Goal: Register for event/course

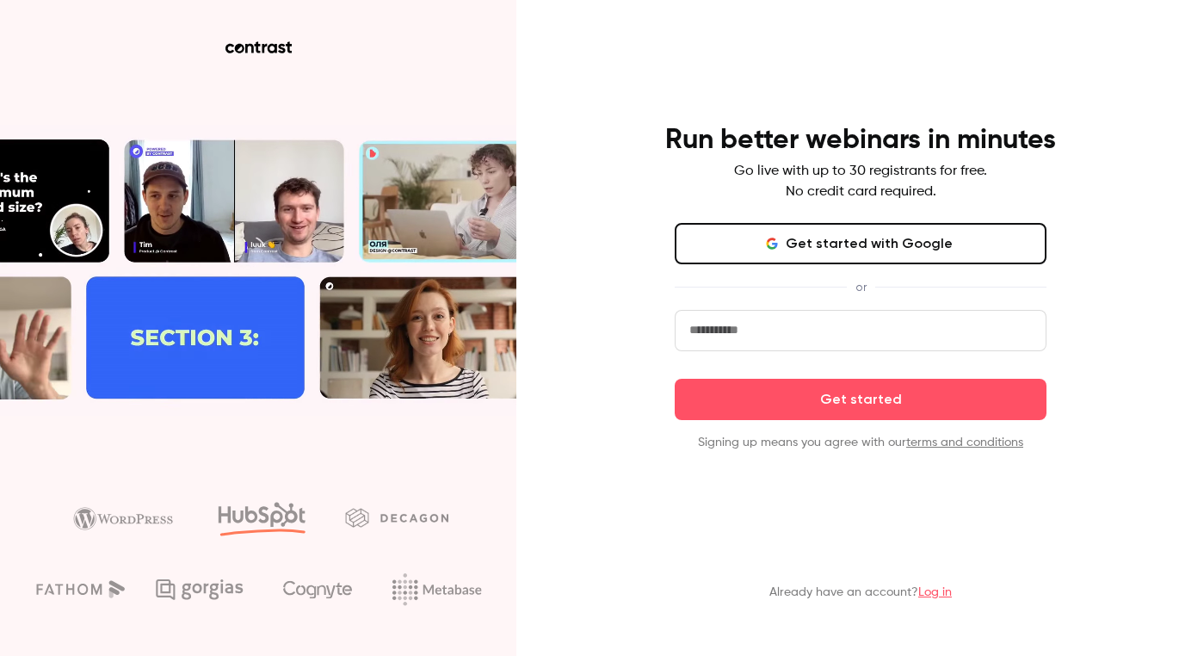
click at [769, 319] on input "email" at bounding box center [861, 330] width 372 height 41
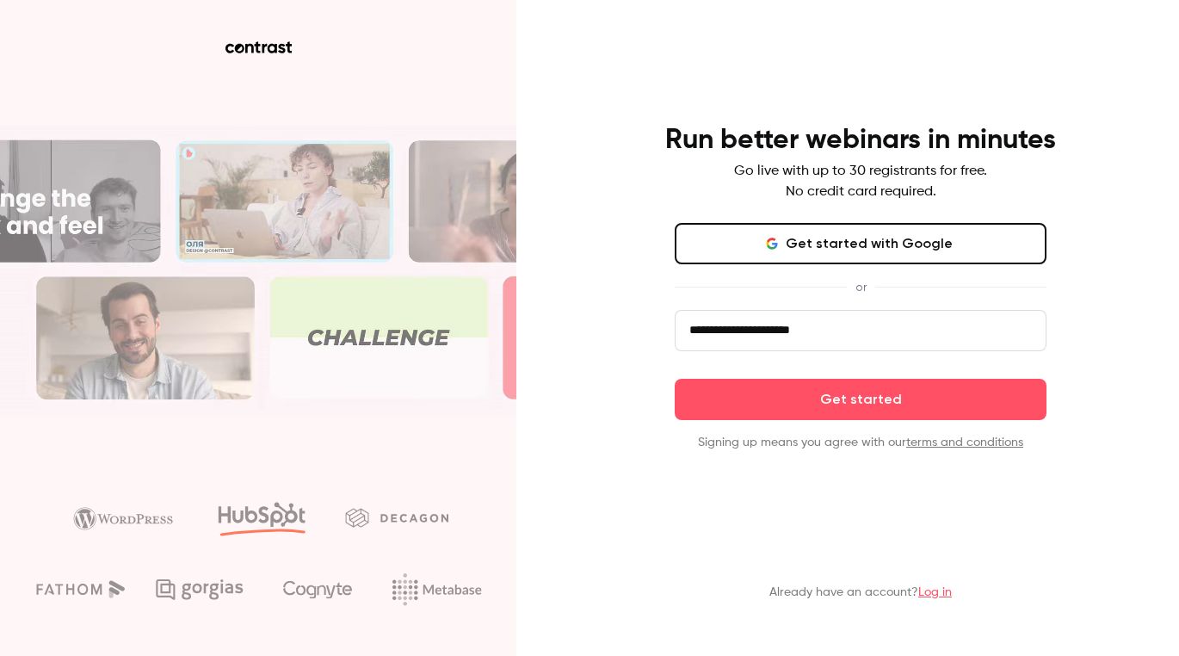
type input "**********"
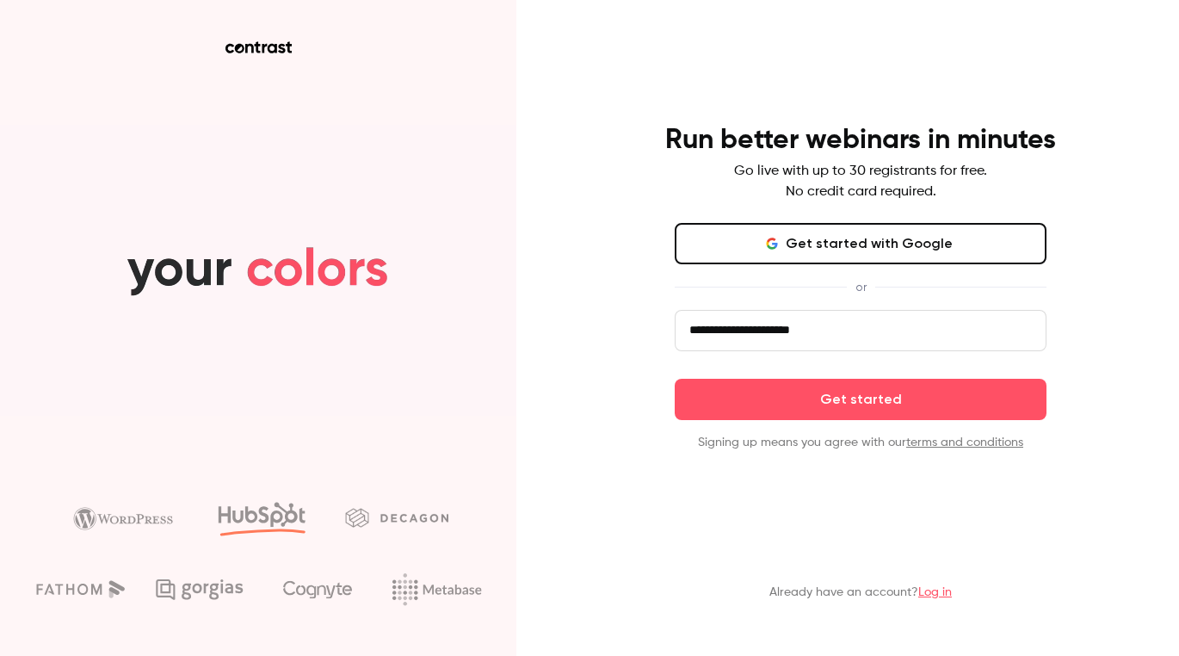
click at [851, 438] on form "**********" at bounding box center [861, 380] width 372 height 141
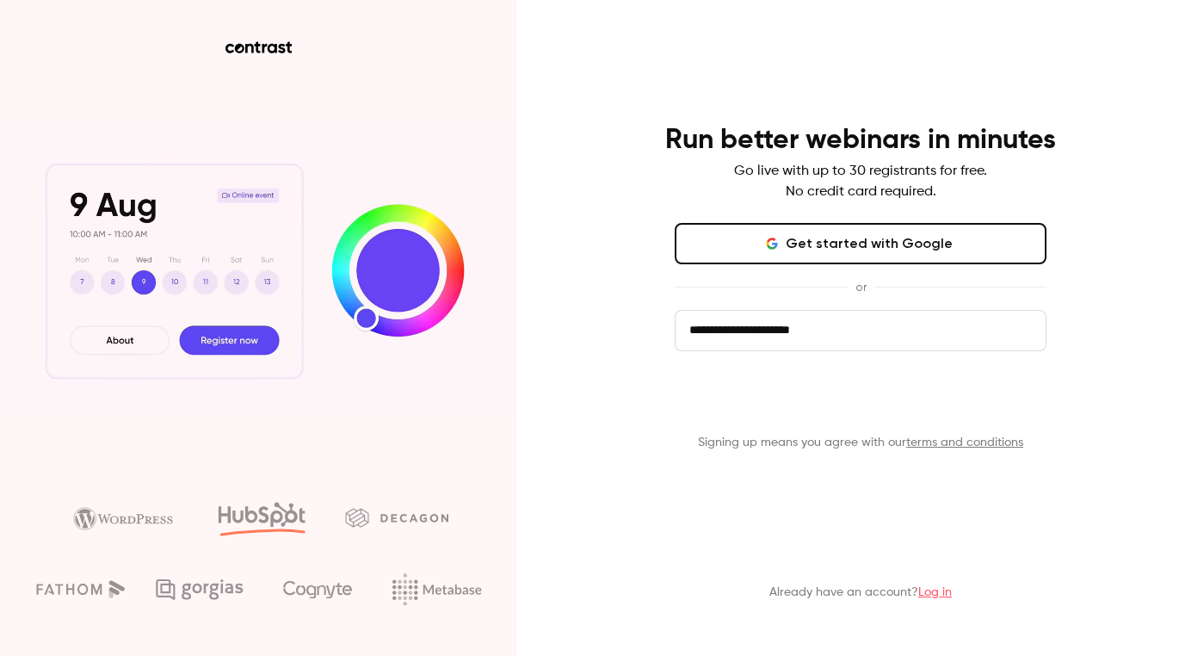
click at [850, 420] on button "Get started" at bounding box center [861, 399] width 372 height 41
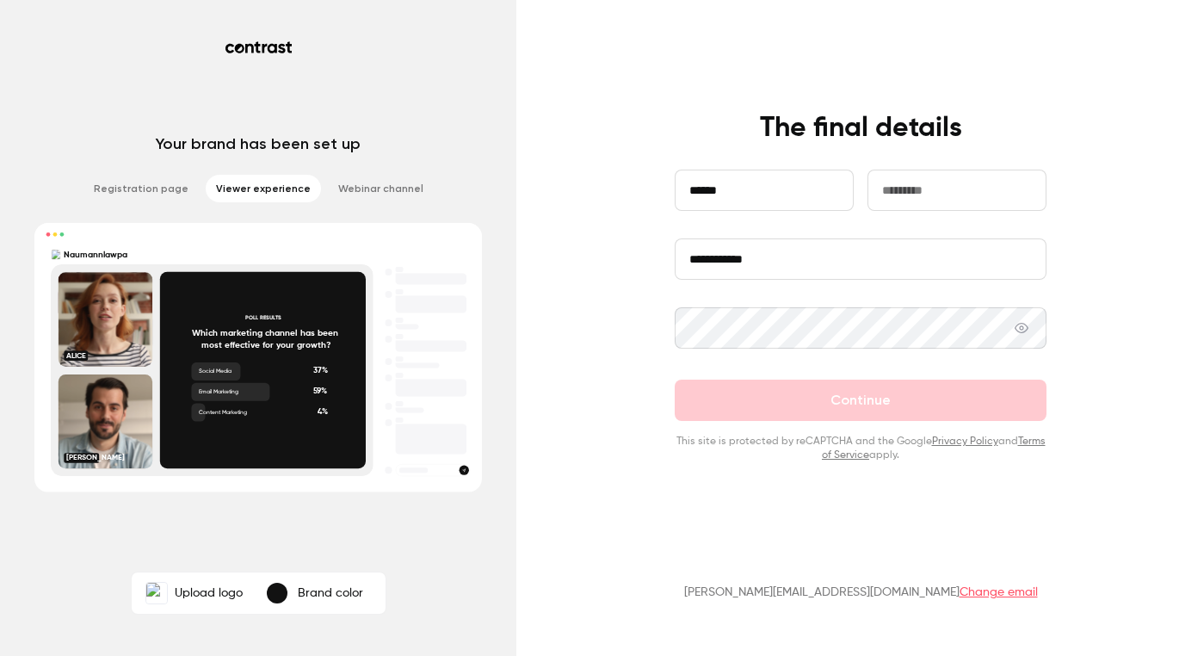
type input "******"
type input "*"
type input "*******"
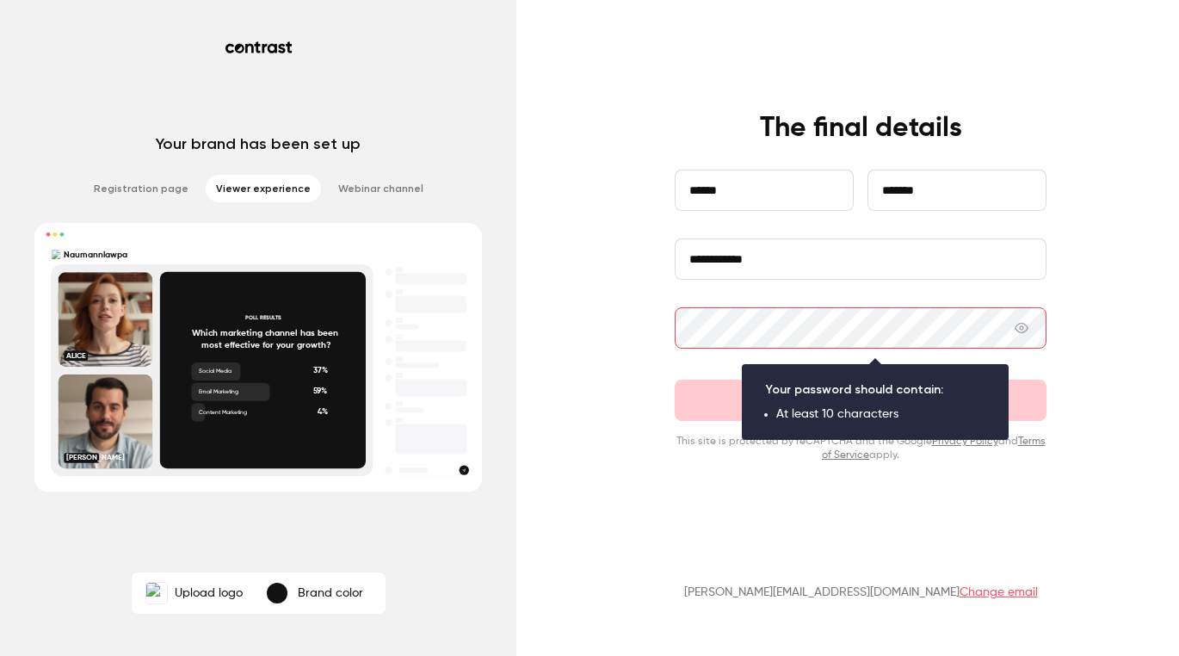
click at [1029, 331] on icon at bounding box center [1022, 328] width 14 height 10
click at [1021, 396] on form "**********" at bounding box center [861, 316] width 372 height 293
click at [697, 413] on form "**********" at bounding box center [861, 316] width 372 height 293
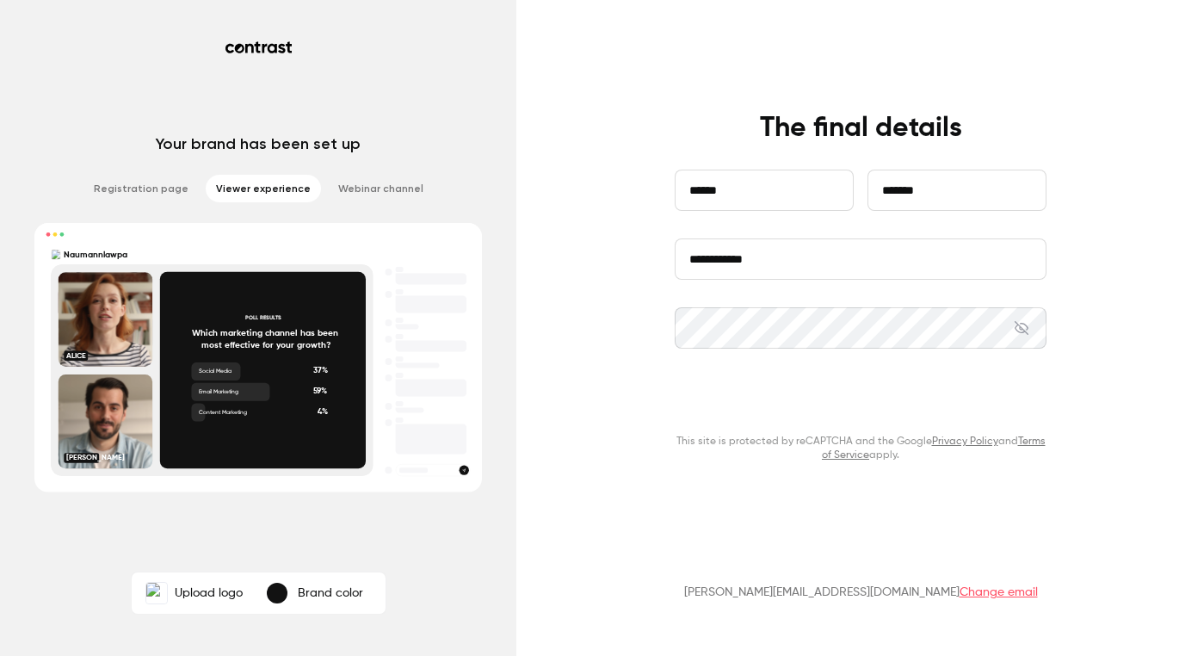
click at [849, 403] on button "Continue" at bounding box center [861, 400] width 372 height 41
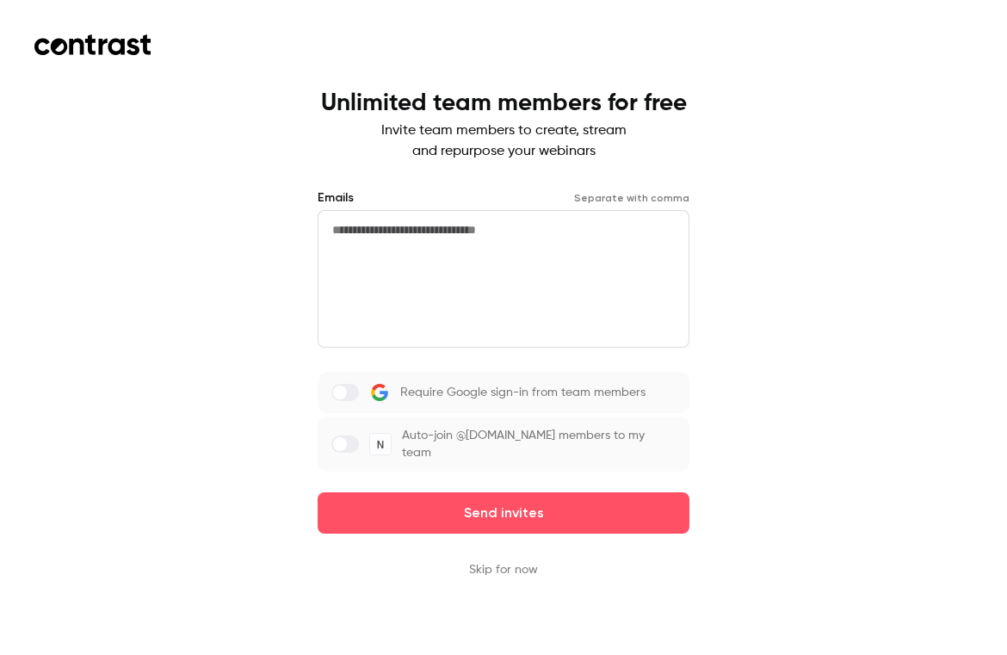
click at [602, 268] on textarea at bounding box center [504, 279] width 372 height 138
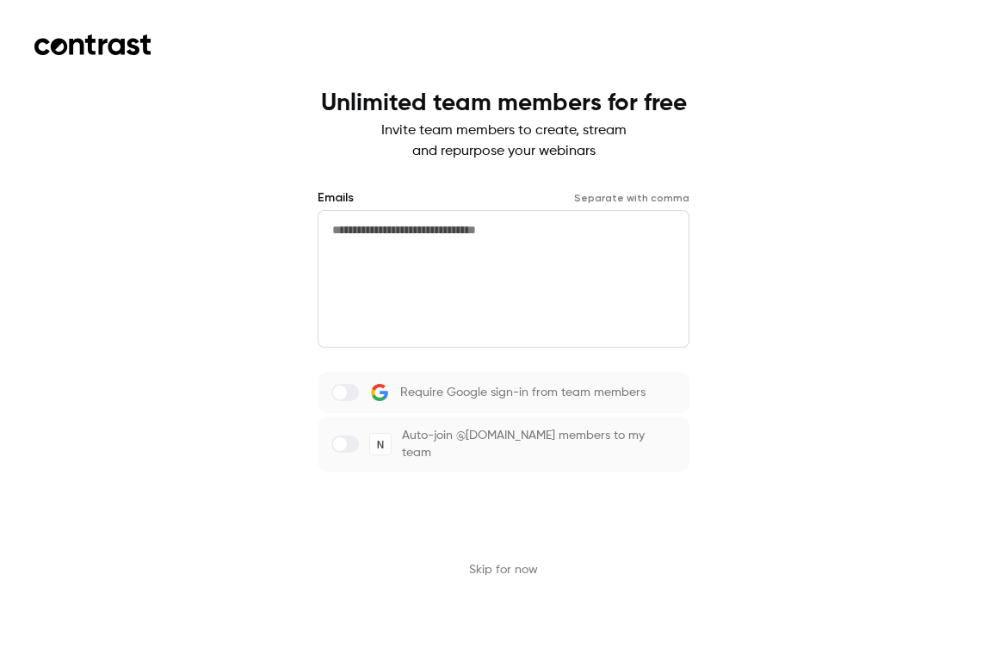
click at [495, 516] on button "Send invites" at bounding box center [504, 512] width 372 height 41
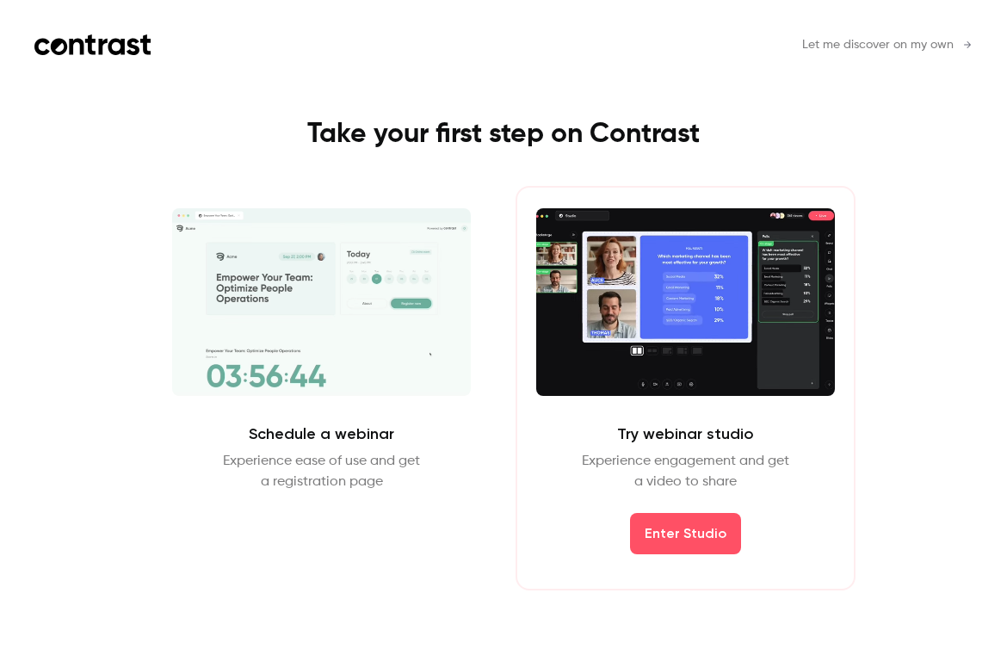
click at [844, 47] on span "Let me discover on my own" at bounding box center [877, 45] width 151 height 18
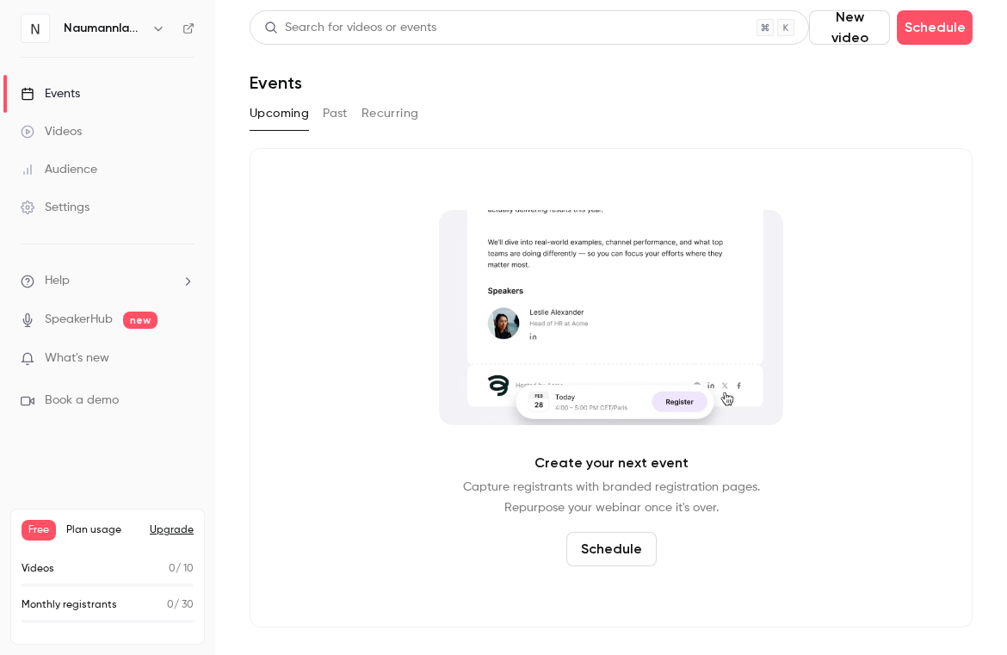
click at [64, 100] on div "Events" at bounding box center [50, 93] width 59 height 17
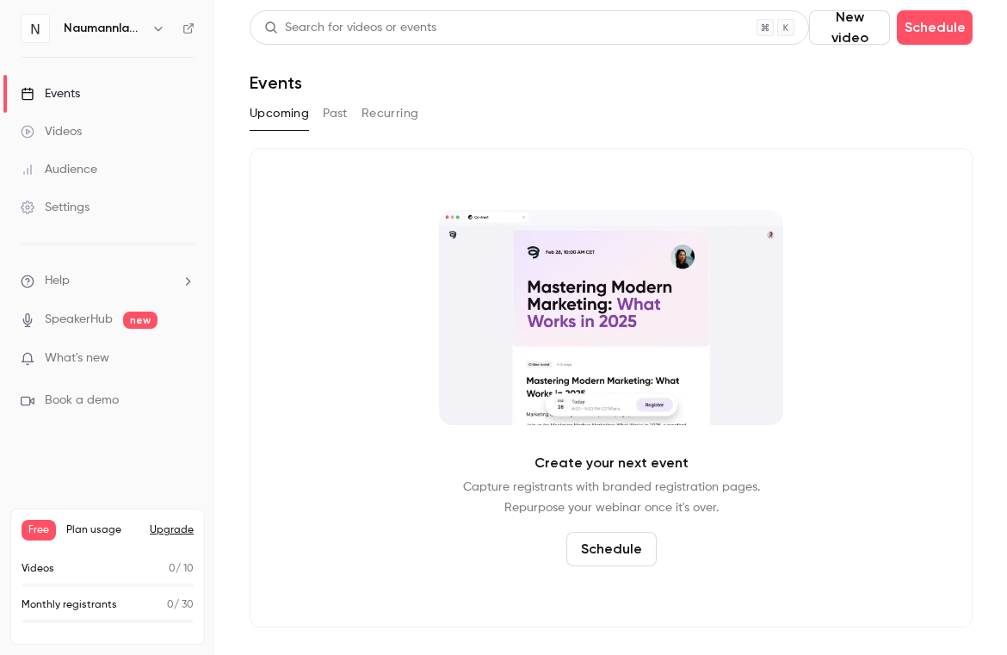
click at [54, 177] on div "Audience" at bounding box center [59, 169] width 77 height 17
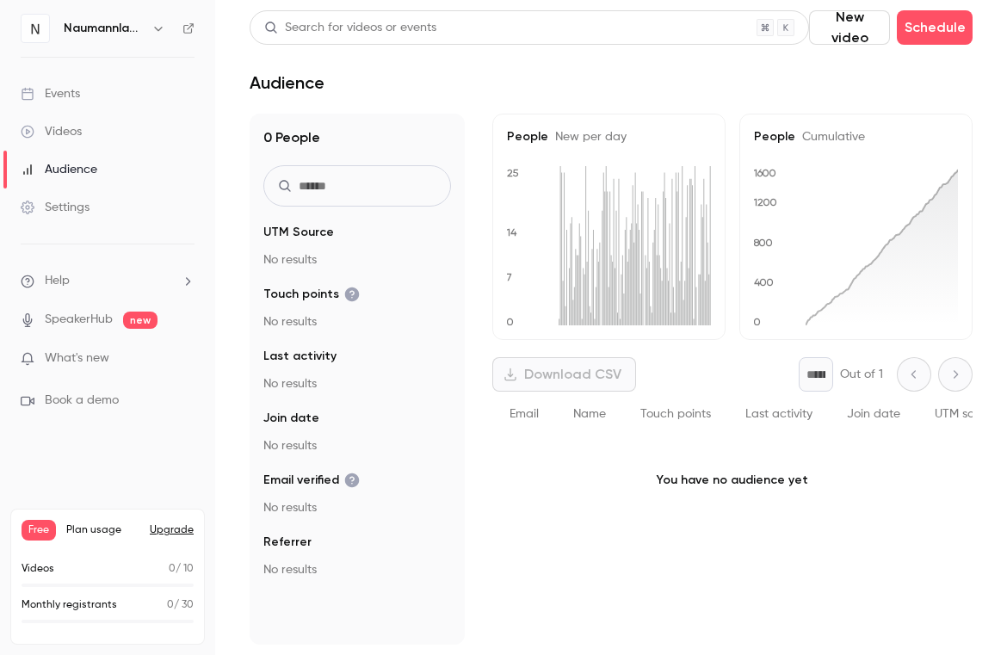
click at [112, 203] on link "Settings" at bounding box center [107, 208] width 215 height 38
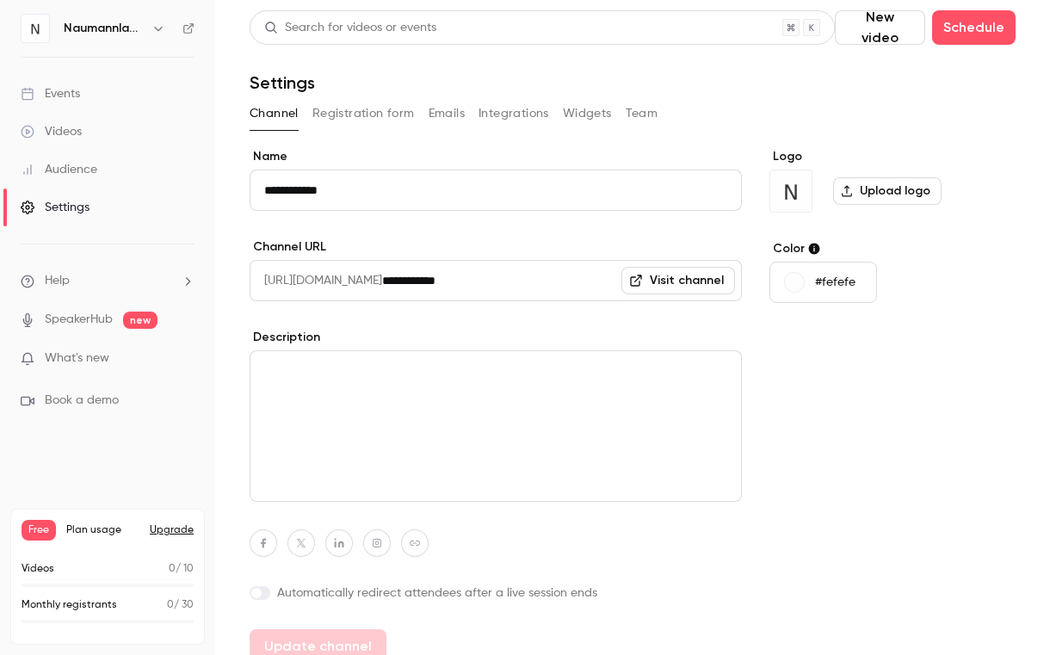
click at [47, 90] on div "Events" at bounding box center [50, 93] width 59 height 17
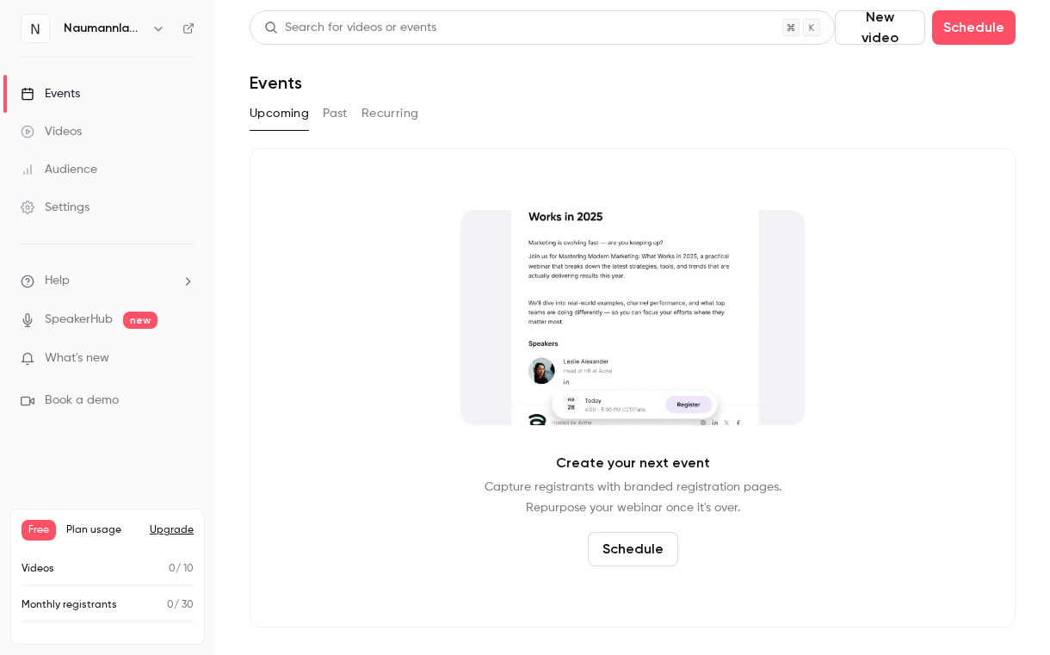
click at [62, 171] on div "Audience" at bounding box center [59, 169] width 77 height 17
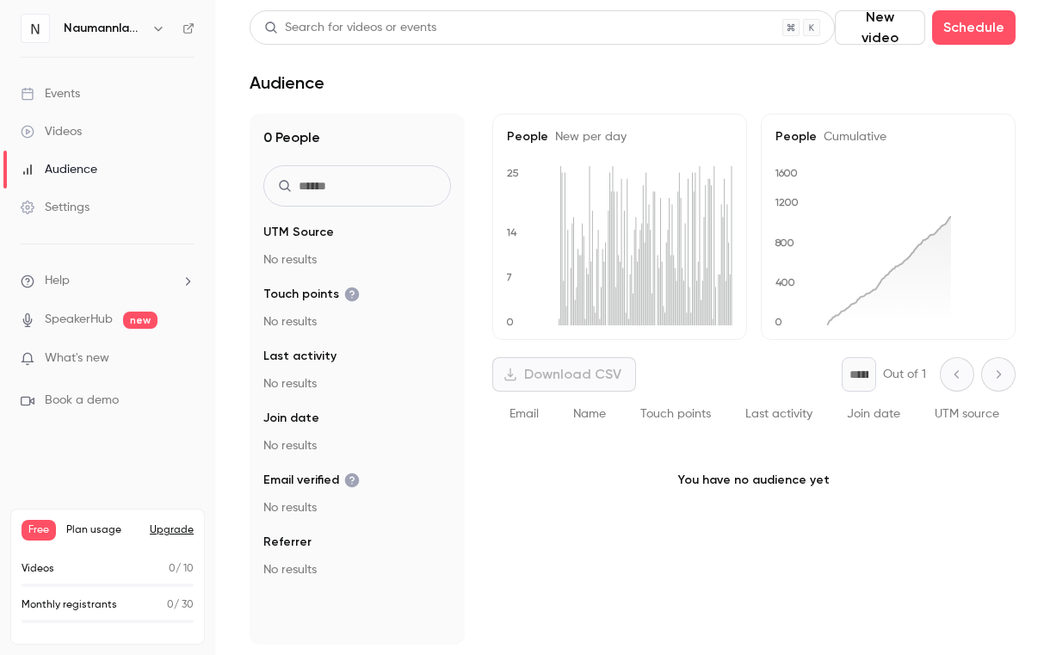
click at [64, 209] on div "Settings" at bounding box center [55, 207] width 69 height 17
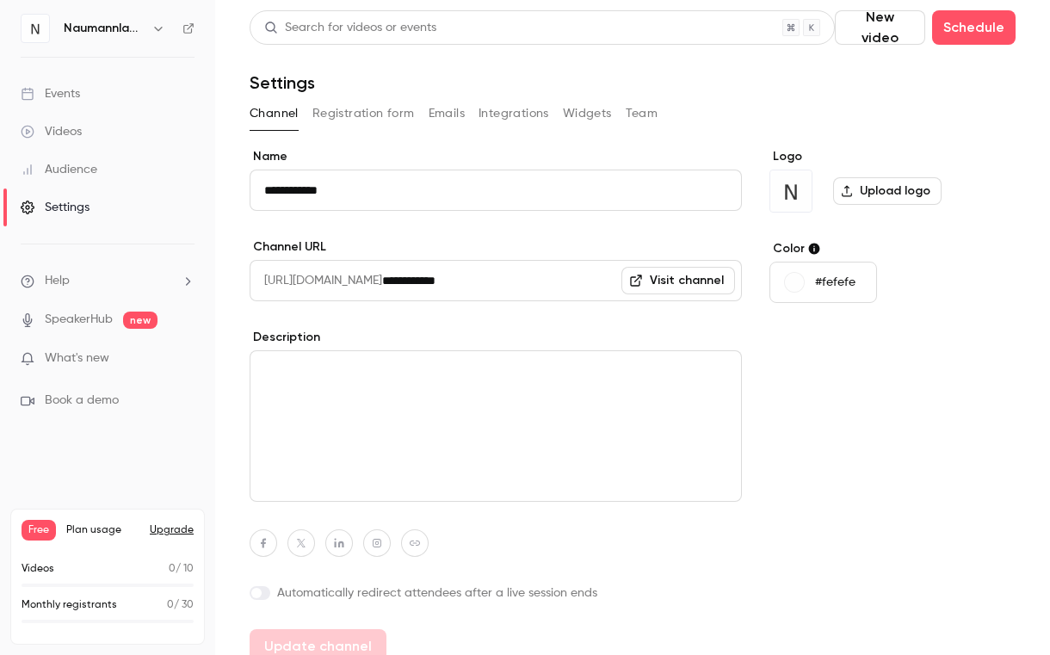
click at [71, 313] on link "SpeakerHub" at bounding box center [79, 320] width 68 height 18
click at [169, 407] on li "Book a demo" at bounding box center [108, 401] width 174 height 18
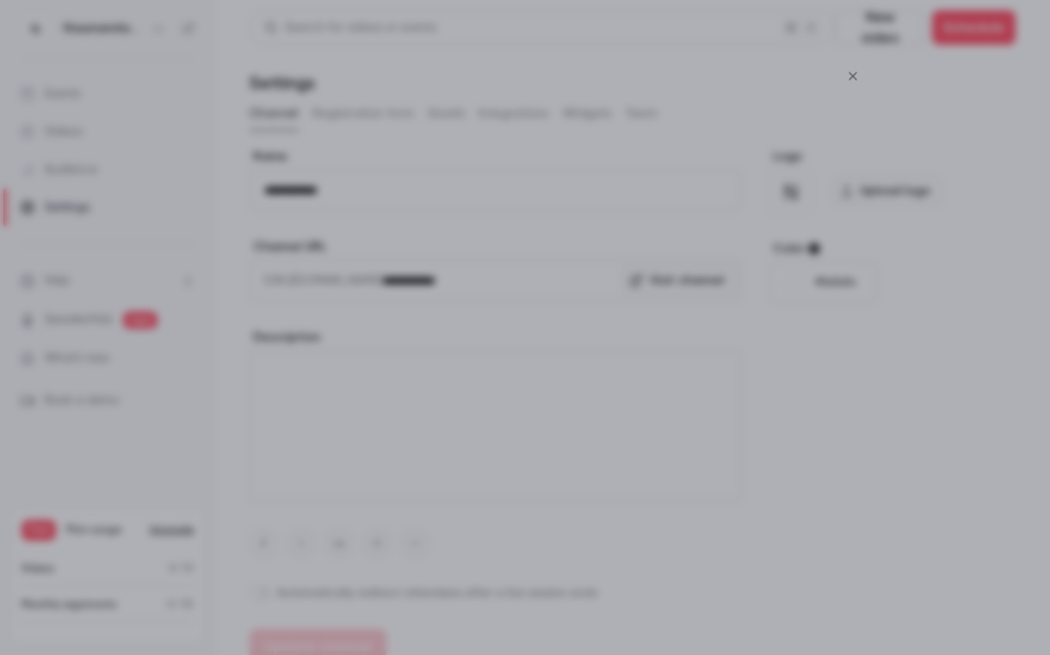
click at [743, 9] on div at bounding box center [525, 327] width 1050 height 655
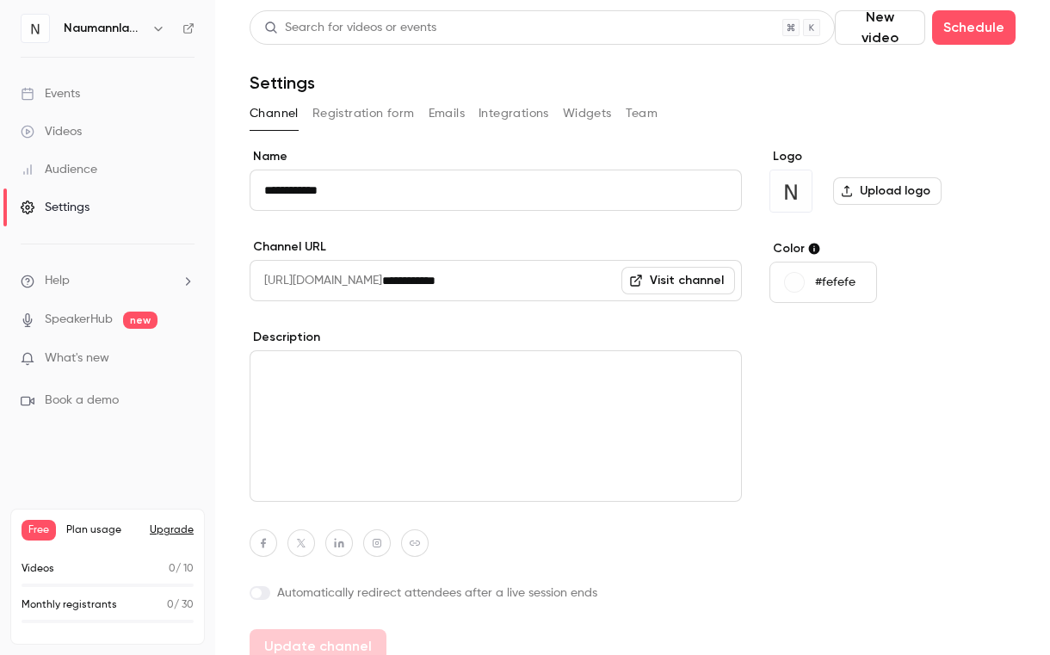
click at [123, 359] on div "What's new" at bounding box center [108, 358] width 174 height 18
click at [874, 343] on div "Logo Upload logo Color #fefefe" at bounding box center [892, 406] width 246 height 516
click at [74, 369] on li "What's new" at bounding box center [108, 360] width 174 height 22
click at [73, 362] on span "What's new" at bounding box center [77, 358] width 65 height 18
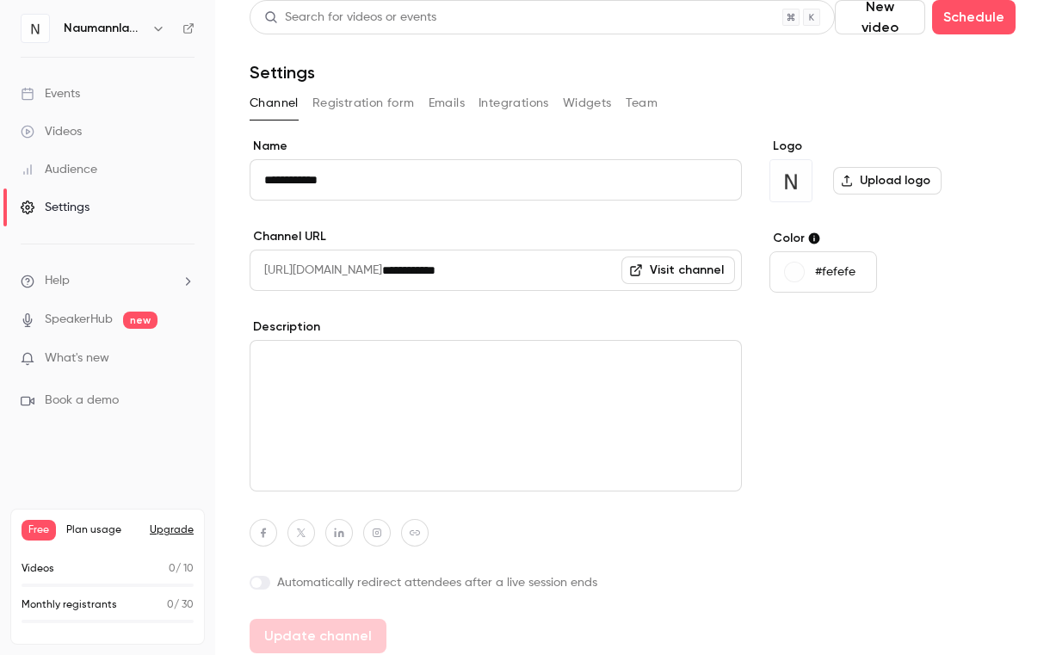
scroll to position [19, 0]
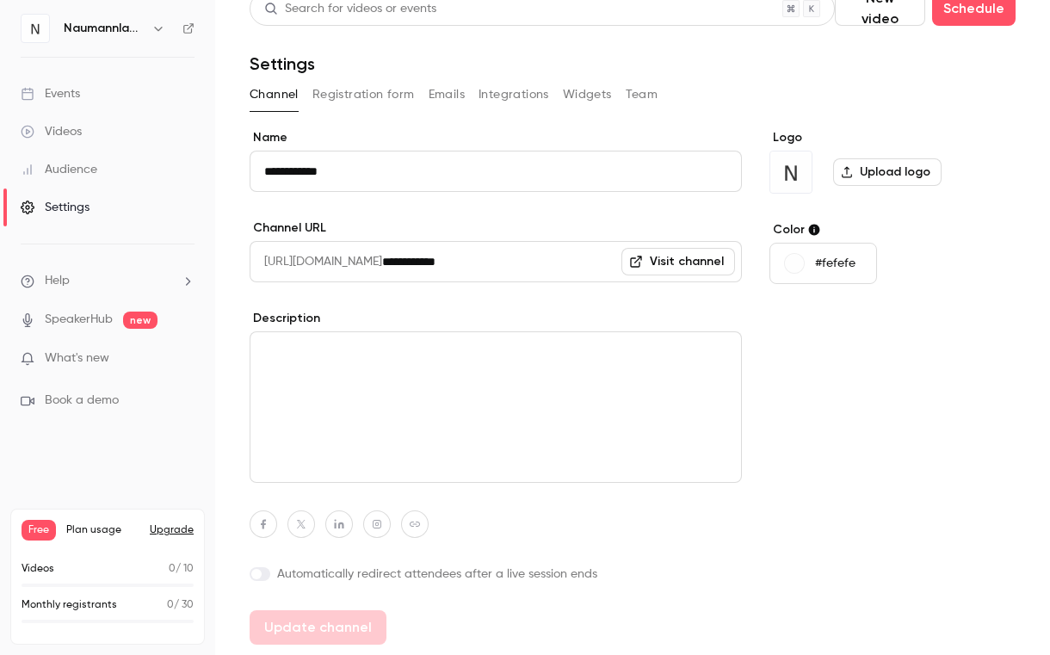
click at [71, 355] on span "What's new" at bounding box center [77, 358] width 65 height 18
click at [114, 349] on div "What's new" at bounding box center [108, 358] width 174 height 18
click at [265, 389] on textarea at bounding box center [496, 406] width 492 height 151
click at [389, 407] on textarea at bounding box center [496, 406] width 492 height 151
click at [783, 374] on div "Logo Upload logo Color #fefefe" at bounding box center [892, 387] width 246 height 516
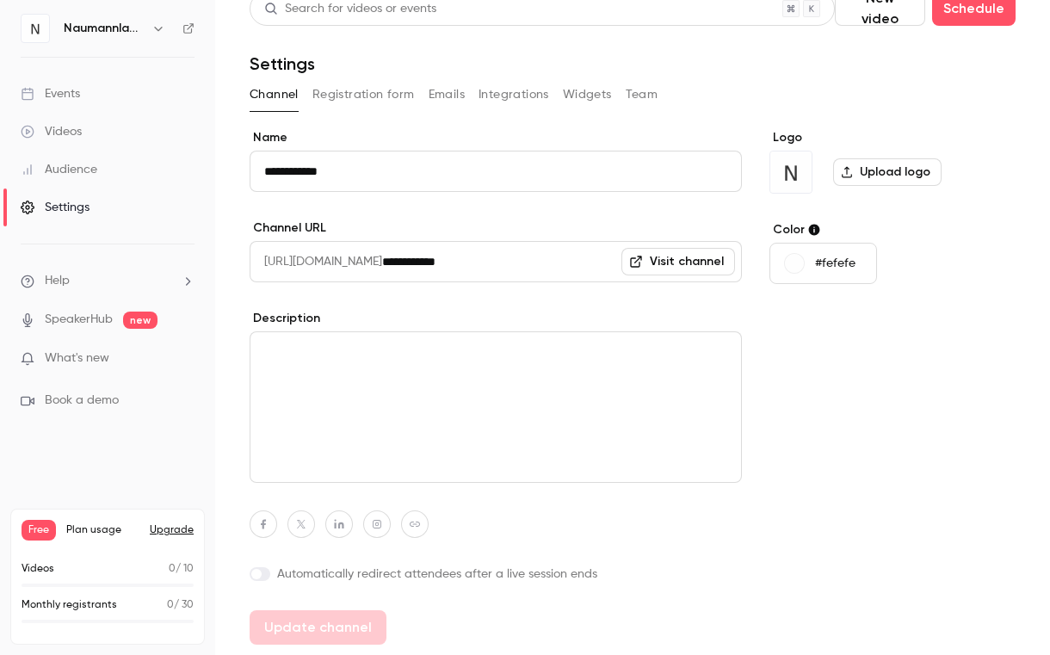
click at [705, 369] on textarea at bounding box center [496, 406] width 492 height 151
click at [680, 256] on link "Visit channel" at bounding box center [678, 262] width 114 height 28
click at [374, 100] on button "Registration form" at bounding box center [363, 95] width 102 height 28
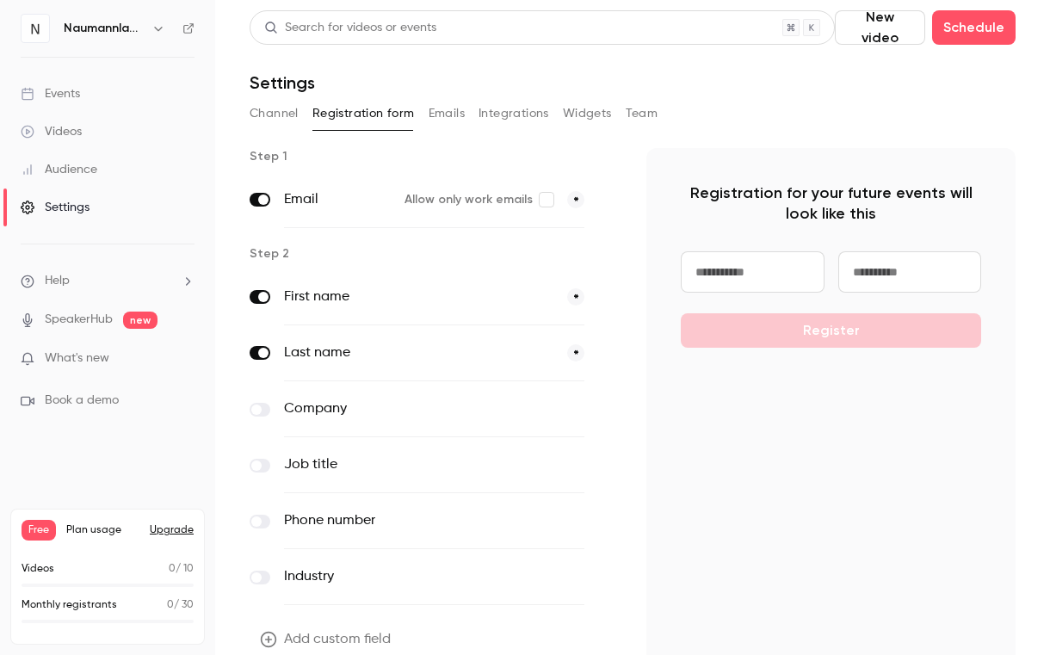
click at [456, 306] on label "First name" at bounding box center [418, 297] width 269 height 21
click at [559, 298] on div "First name *" at bounding box center [434, 297] width 300 height 56
click at [306, 294] on label "First name" at bounding box center [418, 297] width 269 height 21
click at [264, 294] on span at bounding box center [263, 297] width 10 height 10
click at [334, 303] on label "First name" at bounding box center [418, 297] width 269 height 21
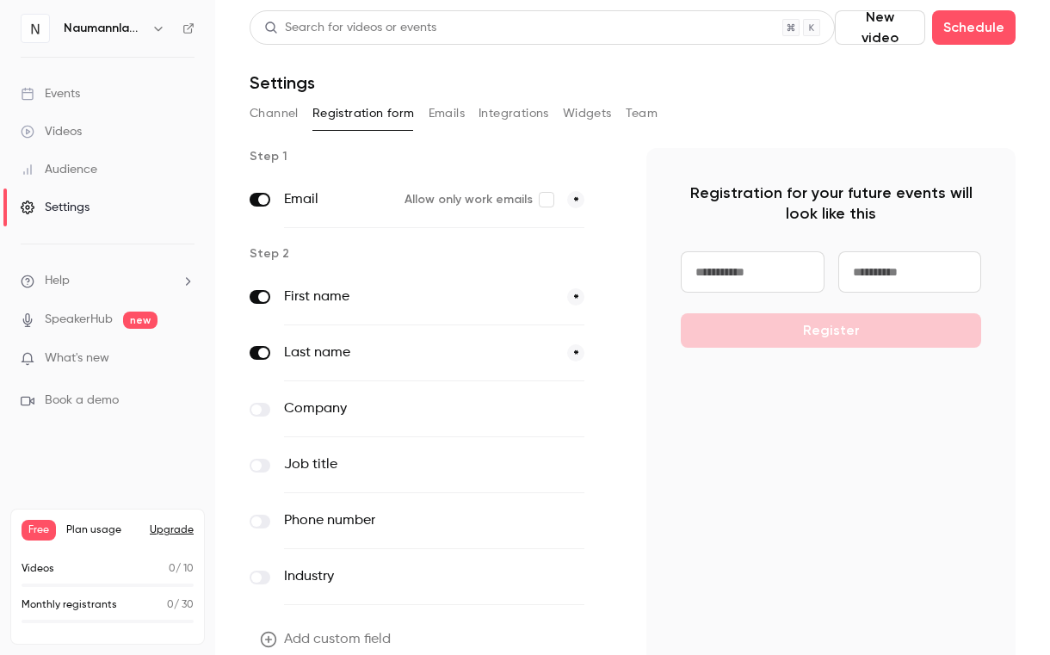
click at [723, 330] on div "Register" at bounding box center [831, 299] width 300 height 96
click at [317, 410] on label "Company" at bounding box center [398, 409] width 229 height 21
click at [603, 411] on icon "button" at bounding box center [608, 410] width 10 height 10
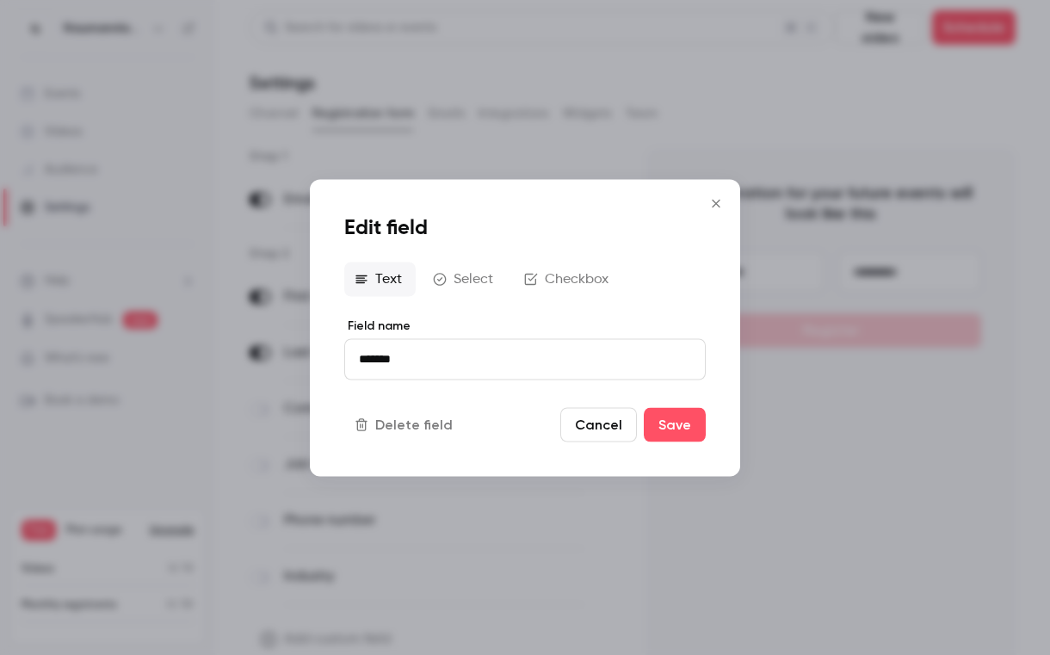
click at [467, 364] on input "*******" at bounding box center [525, 358] width 362 height 41
type input "**********"
click at [686, 418] on button "Save" at bounding box center [675, 424] width 62 height 34
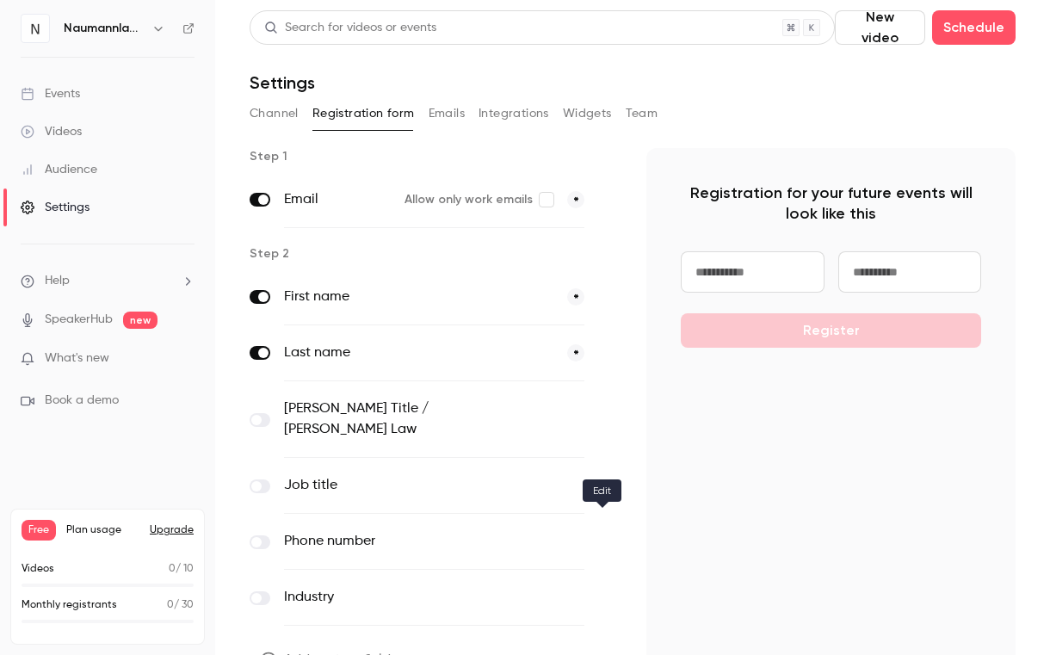
click at [608, 532] on button "button" at bounding box center [608, 542] width 21 height 21
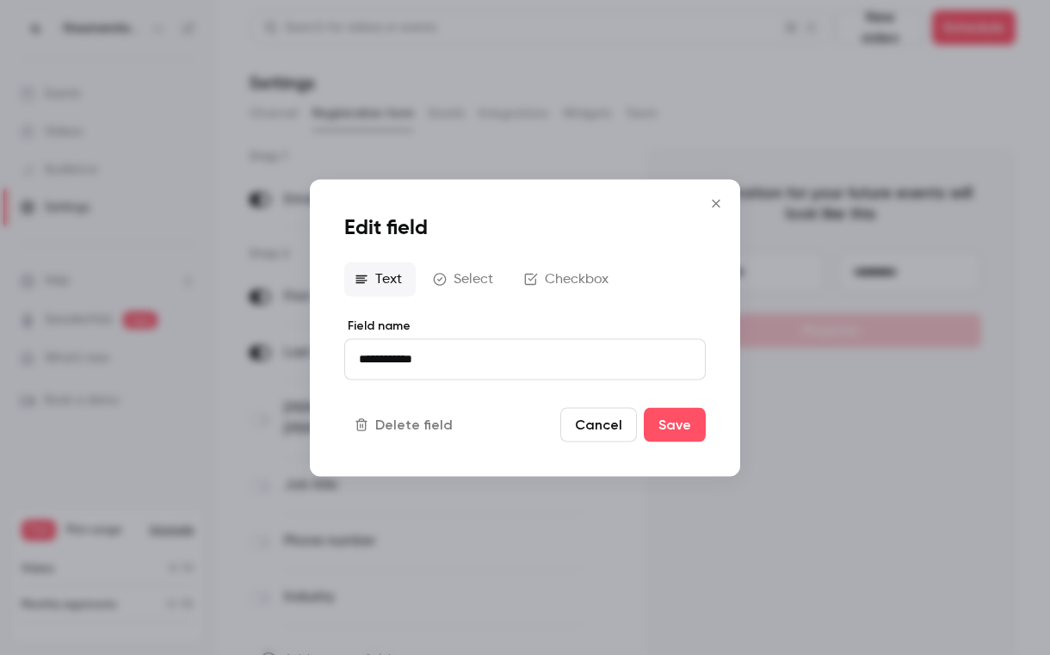
click at [441, 374] on input "**********" at bounding box center [525, 358] width 362 height 41
type input "**********"
click at [695, 423] on button "Save" at bounding box center [675, 424] width 62 height 34
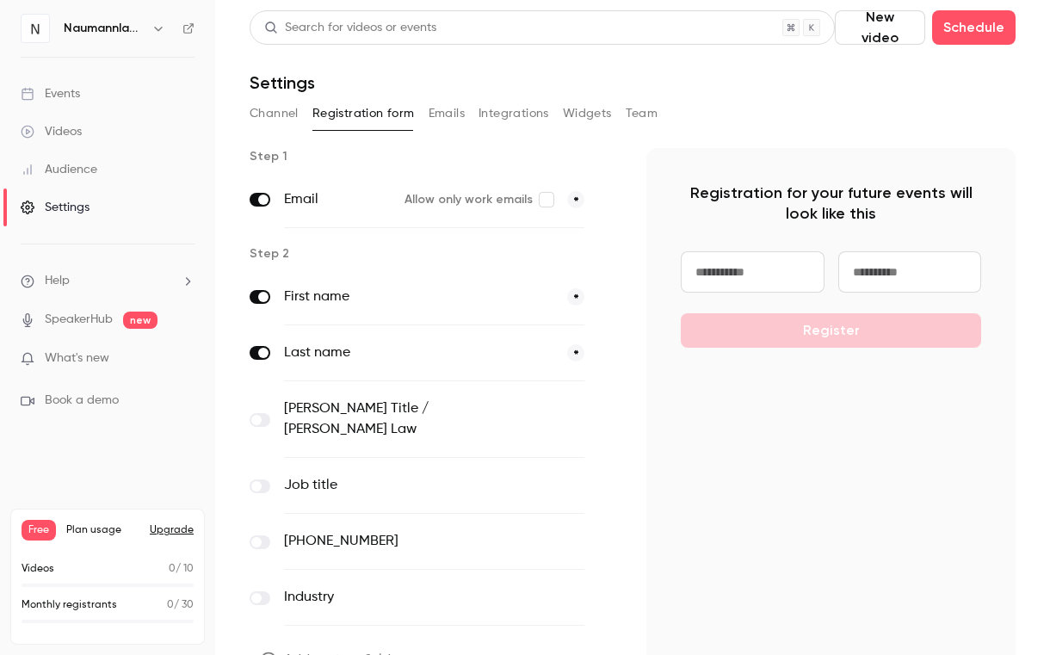
click at [361, 475] on label "Job title" at bounding box center [398, 485] width 229 height 21
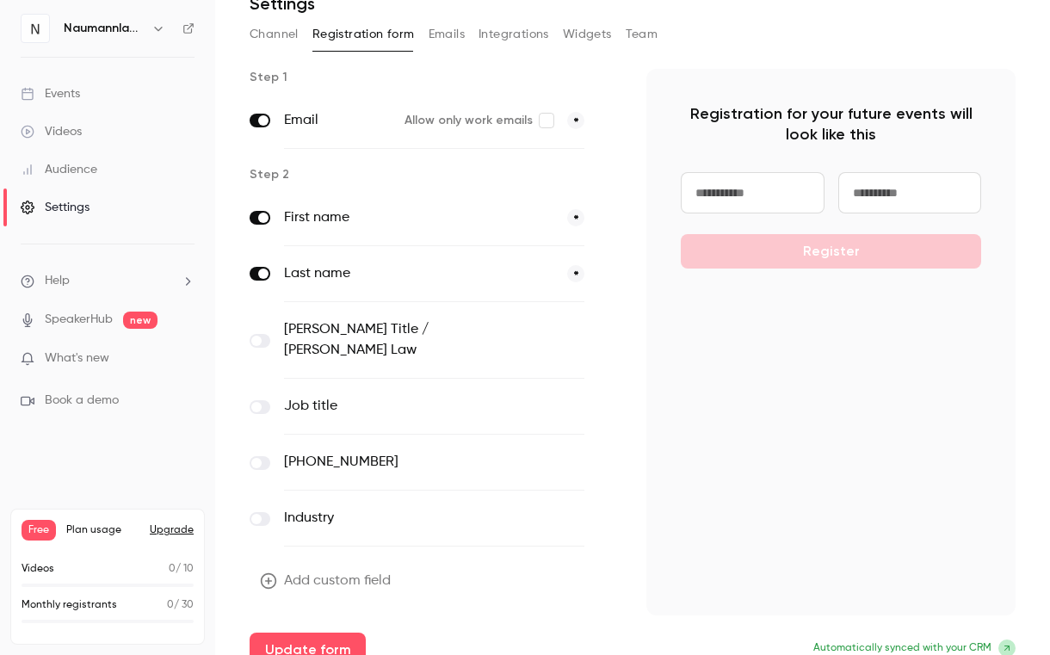
scroll to position [81, 0]
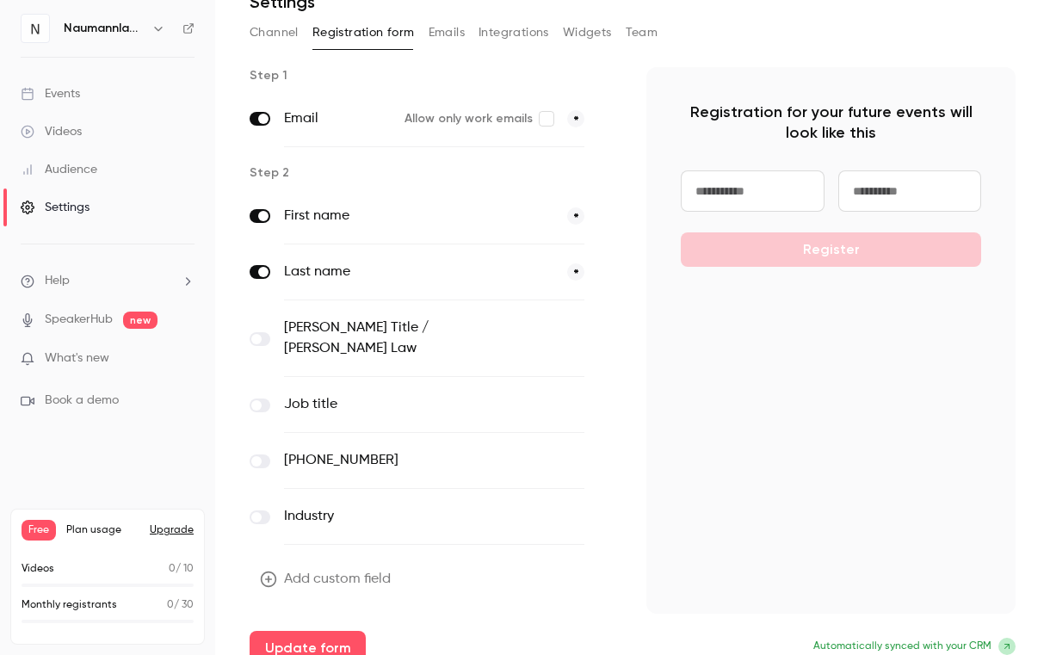
click at [603, 512] on icon "button" at bounding box center [608, 517] width 10 height 10
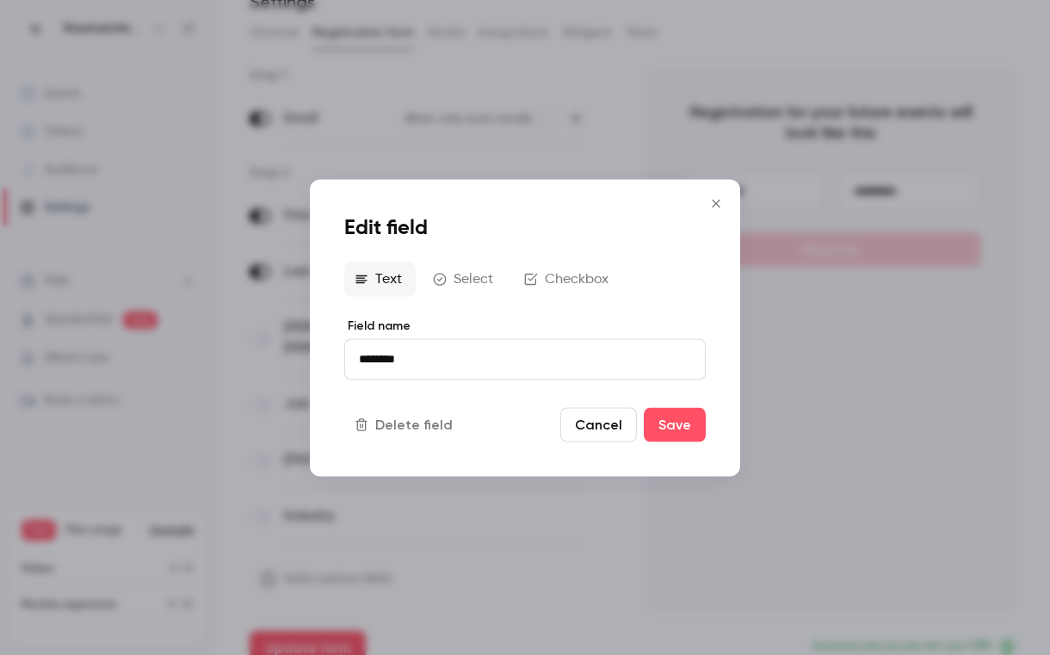
click at [487, 374] on input "********" at bounding box center [525, 358] width 362 height 41
click at [582, 421] on button "Cancel" at bounding box center [598, 424] width 77 height 34
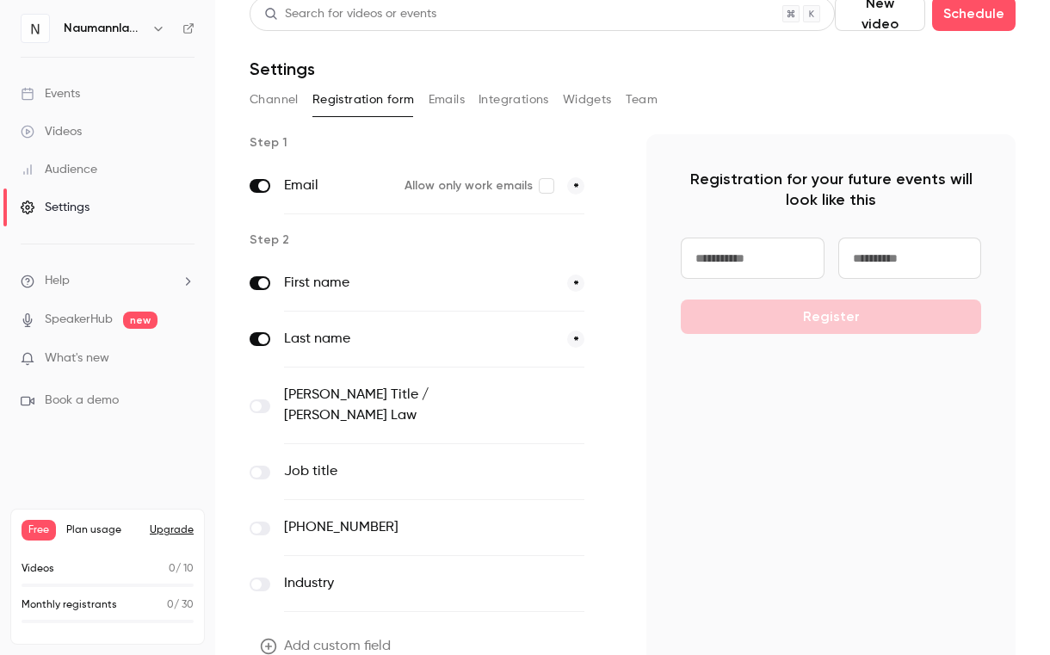
scroll to position [0, 0]
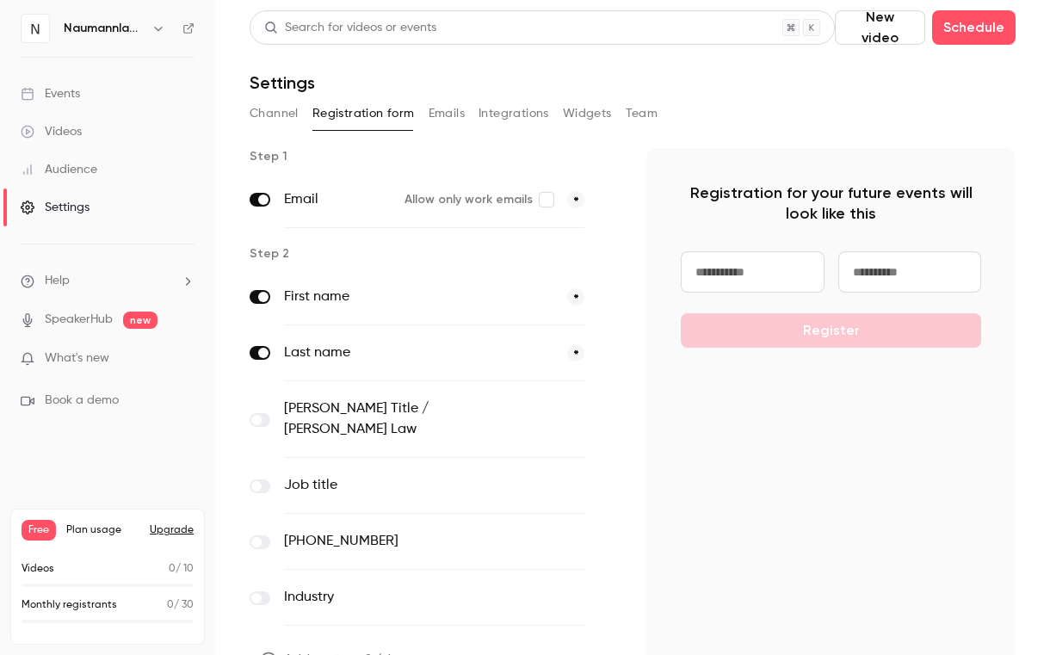
click at [324, 296] on label "First name" at bounding box center [418, 297] width 269 height 21
click at [598, 296] on span at bounding box center [608, 298] width 21 height 22
click at [329, 402] on label "Naumann Title / Naumann Law" at bounding box center [398, 419] width 229 height 41
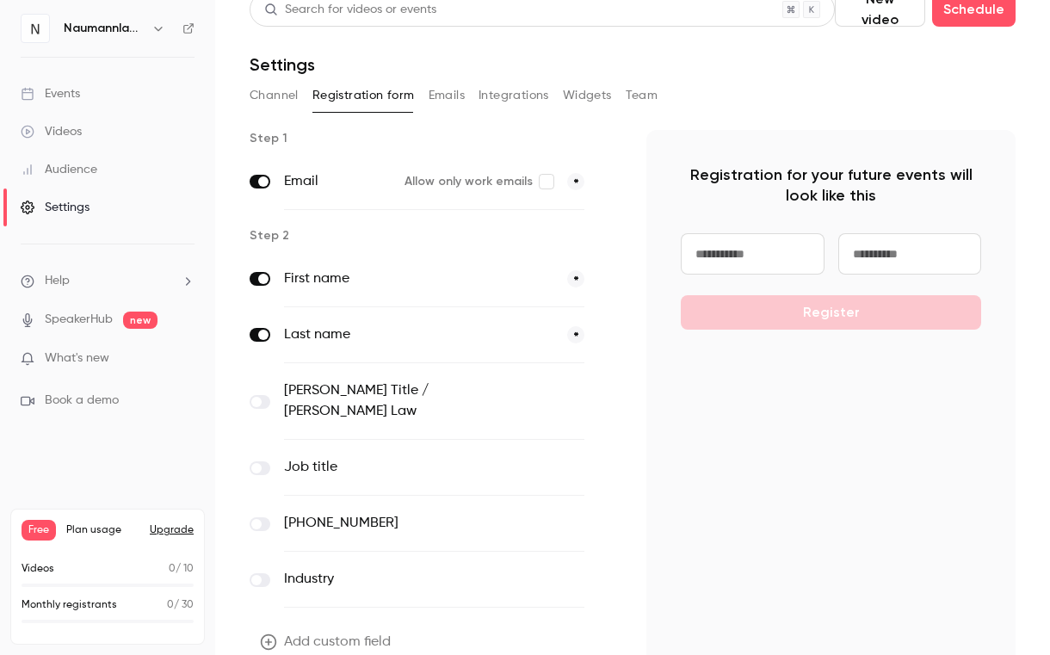
scroll to position [81, 0]
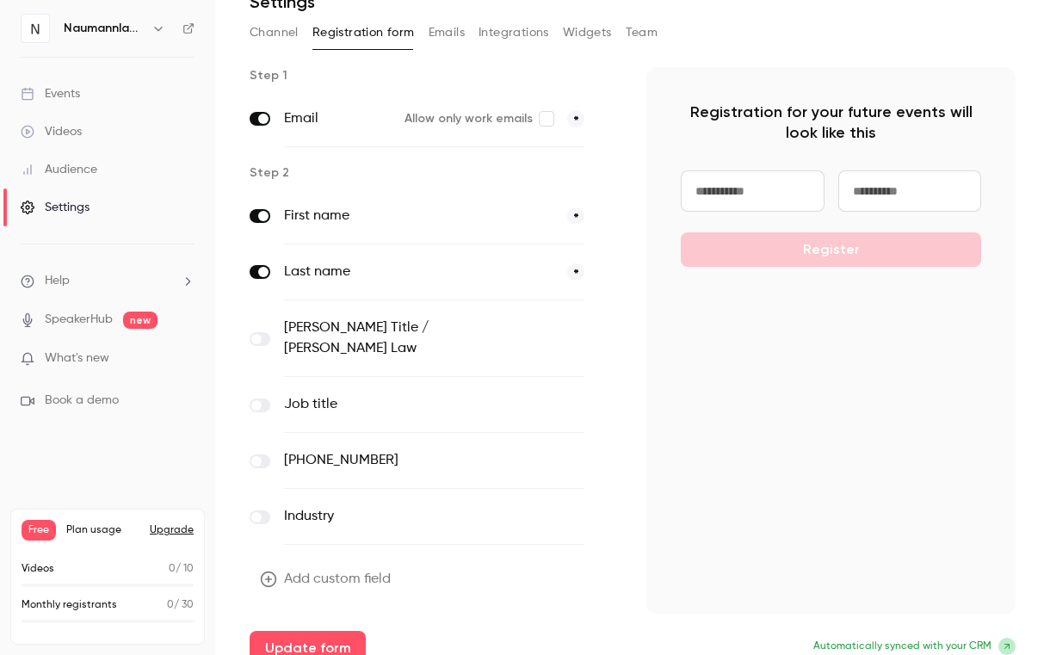
click at [322, 506] on label "Industry" at bounding box center [398, 516] width 229 height 21
click at [598, 507] on button "button" at bounding box center [608, 517] width 21 height 21
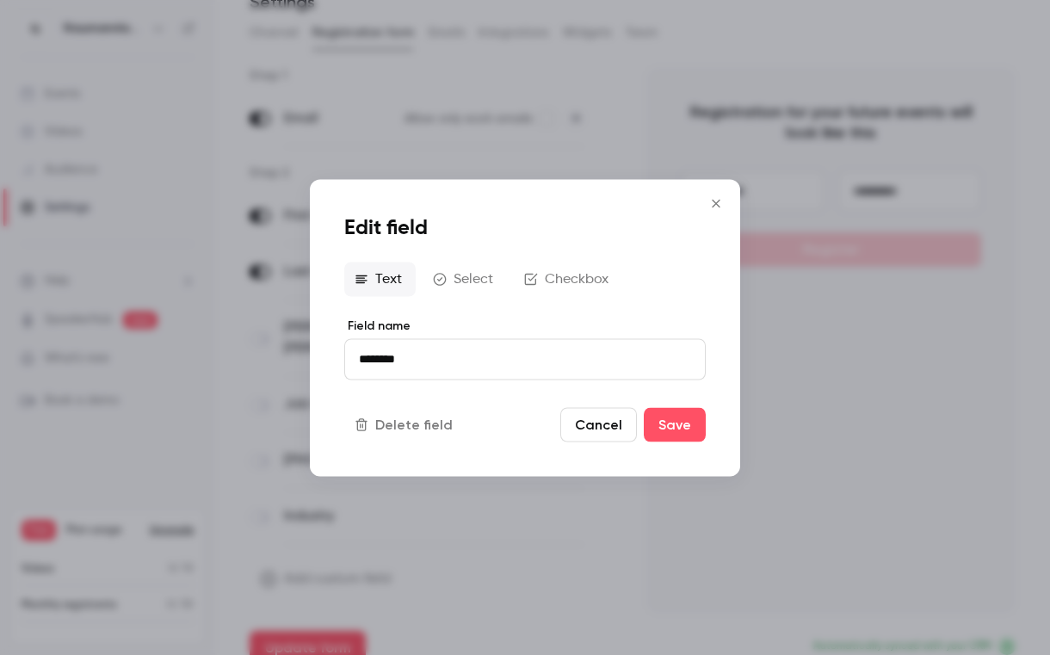
click at [453, 367] on input "********" at bounding box center [525, 358] width 362 height 41
click at [616, 422] on button "Cancel" at bounding box center [598, 424] width 77 height 34
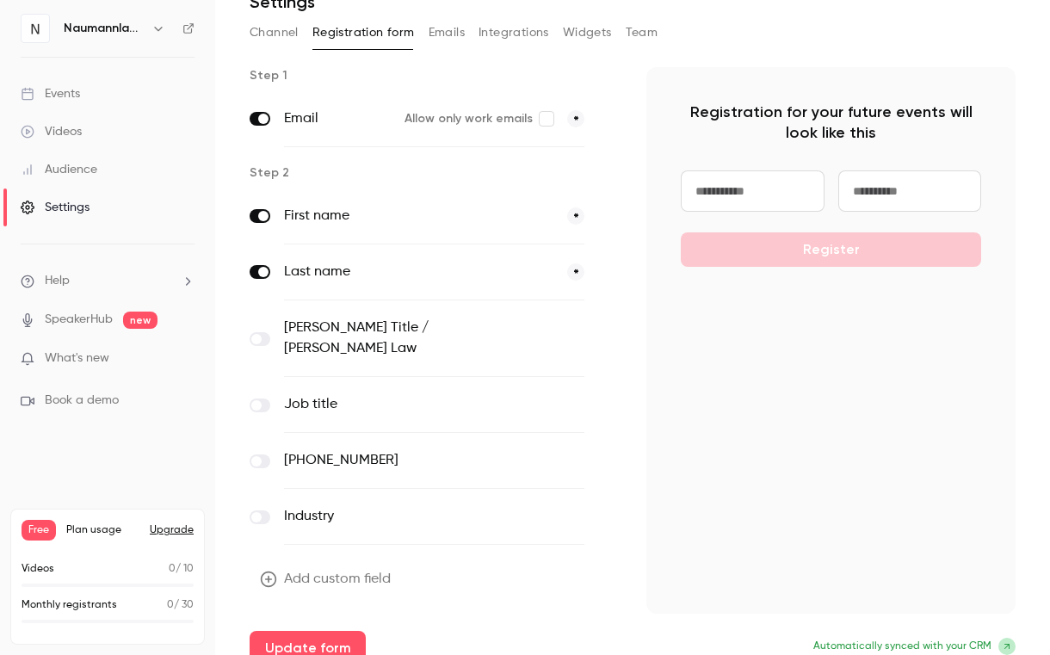
click at [312, 506] on label "Industry" at bounding box center [398, 516] width 229 height 21
click at [349, 562] on button "Add custom field" at bounding box center [327, 579] width 155 height 34
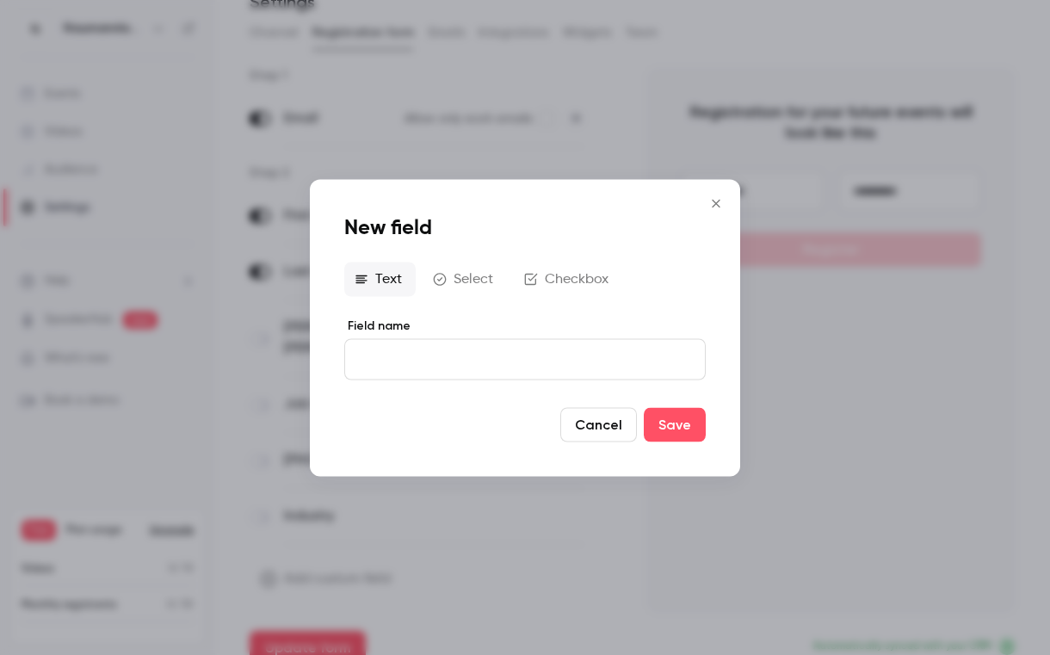
drag, startPoint x: 436, startPoint y: 357, endPoint x: 493, endPoint y: 293, distance: 86.6
click at [436, 355] on input "Field name" at bounding box center [525, 358] width 362 height 41
click at [511, 285] on div "Text Select Checkbox" at bounding box center [525, 279] width 362 height 34
click at [477, 280] on button "Select" at bounding box center [465, 279] width 84 height 34
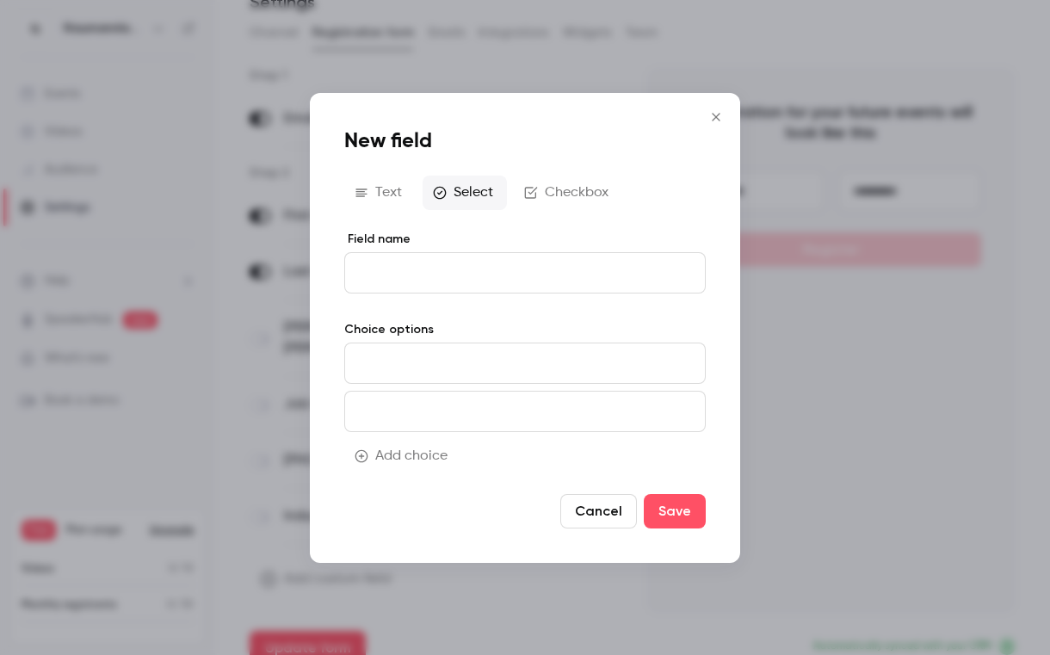
click at [578, 190] on button "Checkbox" at bounding box center [568, 193] width 108 height 34
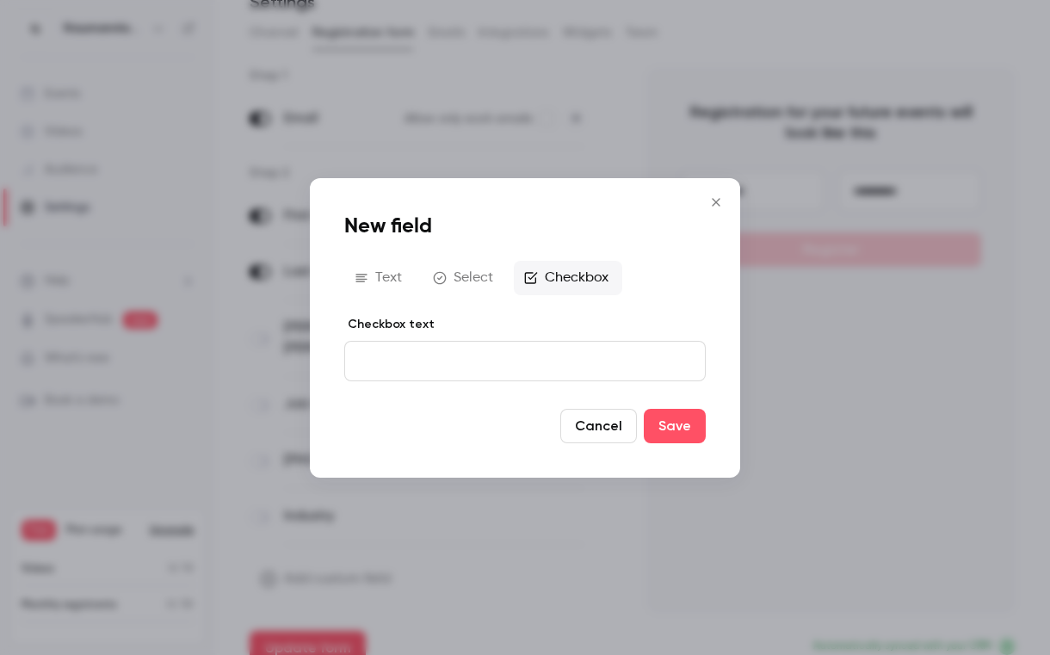
click at [615, 430] on button "Cancel" at bounding box center [598, 426] width 77 height 34
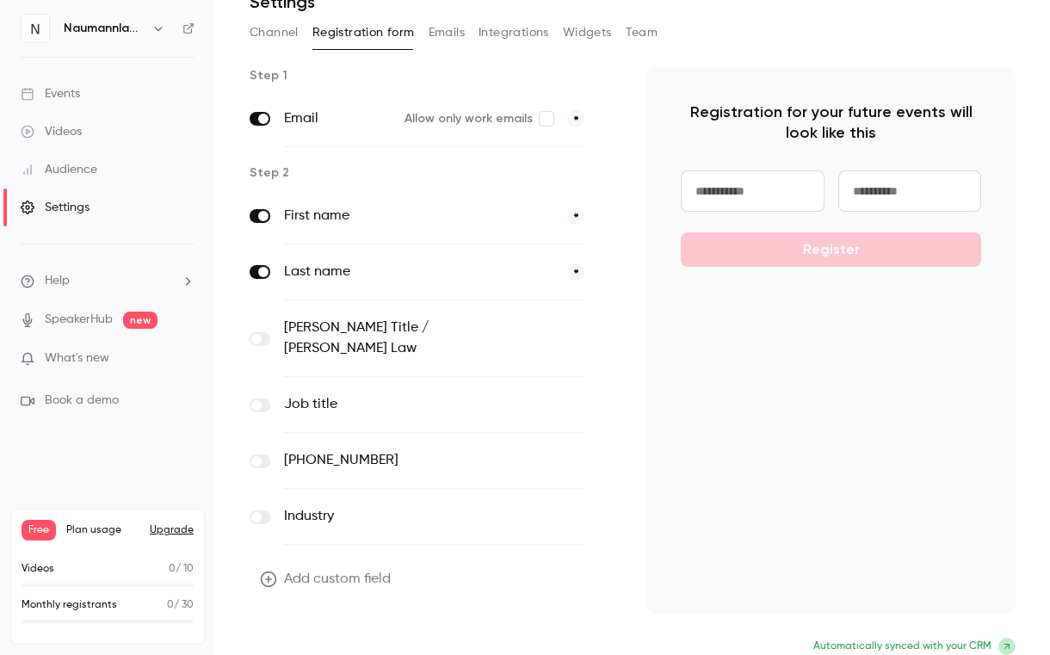
click at [309, 631] on button "Update form" at bounding box center [308, 648] width 116 height 34
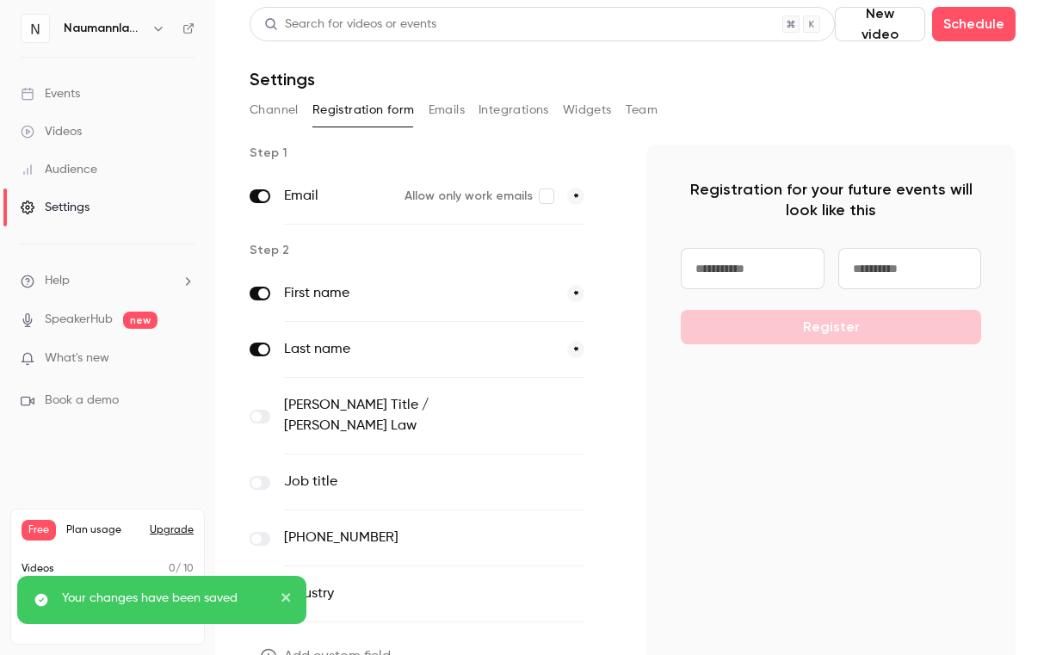
scroll to position [0, 0]
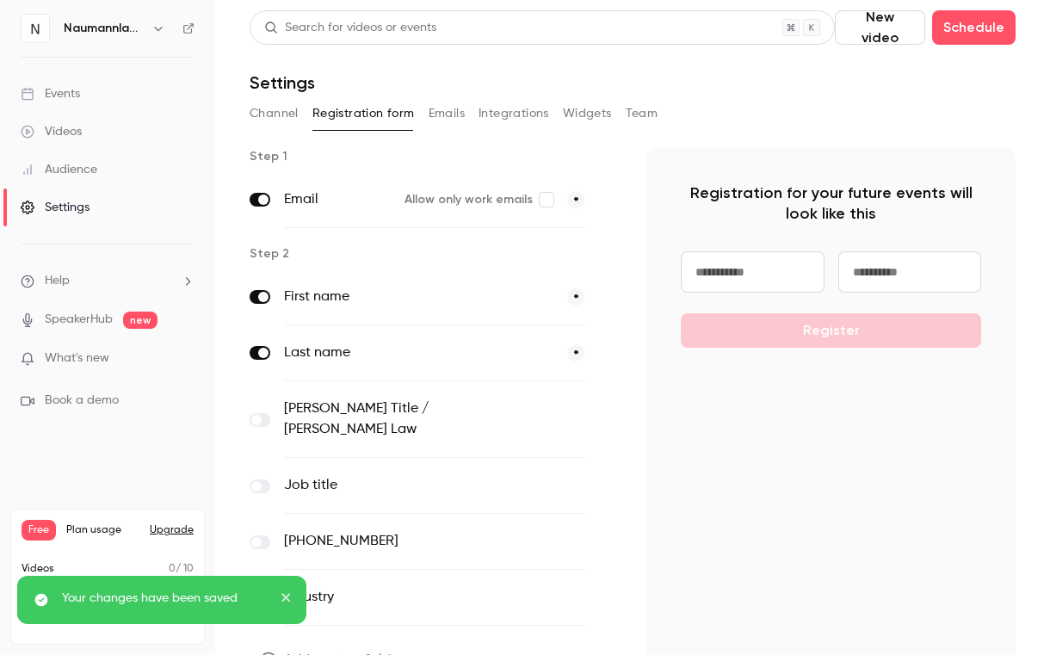
click at [445, 121] on button "Emails" at bounding box center [447, 114] width 36 height 28
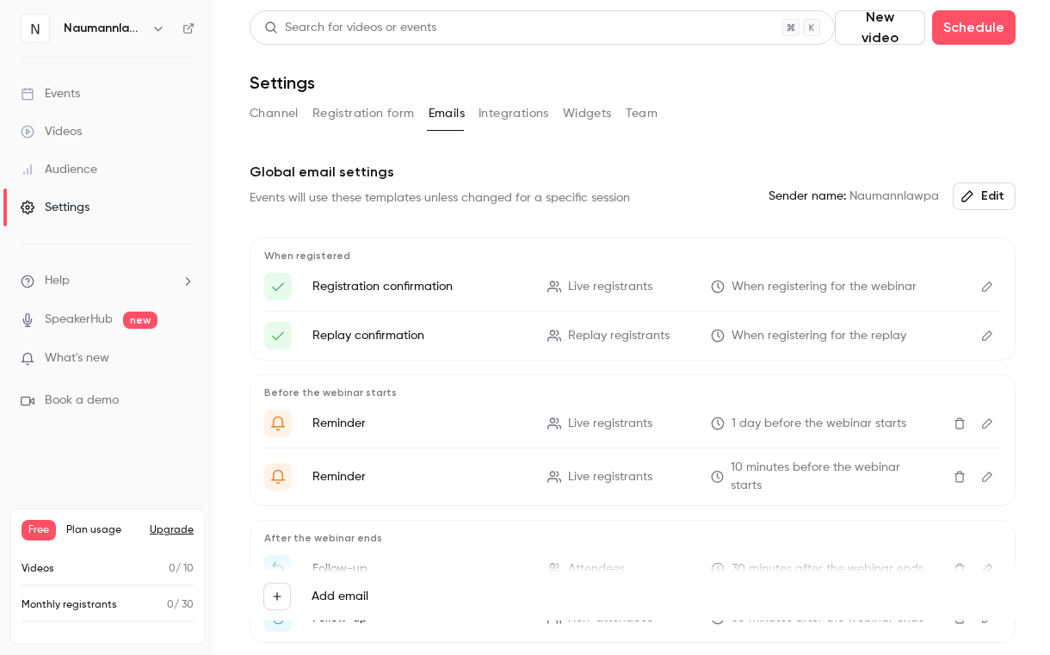
click at [510, 110] on button "Integrations" at bounding box center [514, 114] width 71 height 28
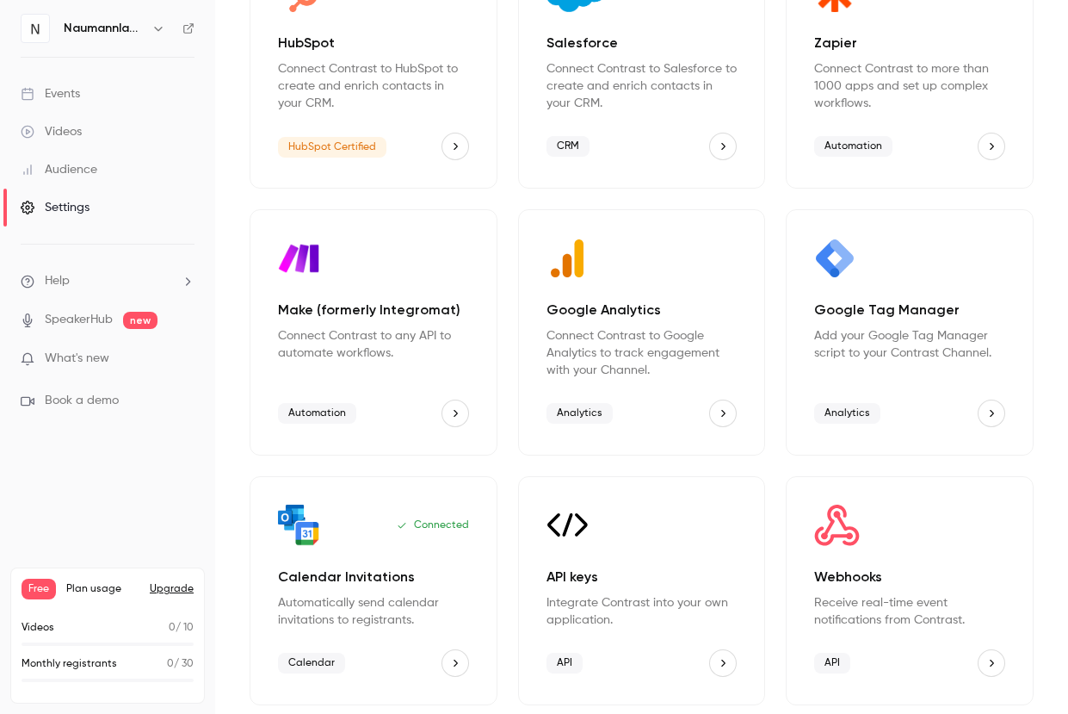
scroll to position [207, 0]
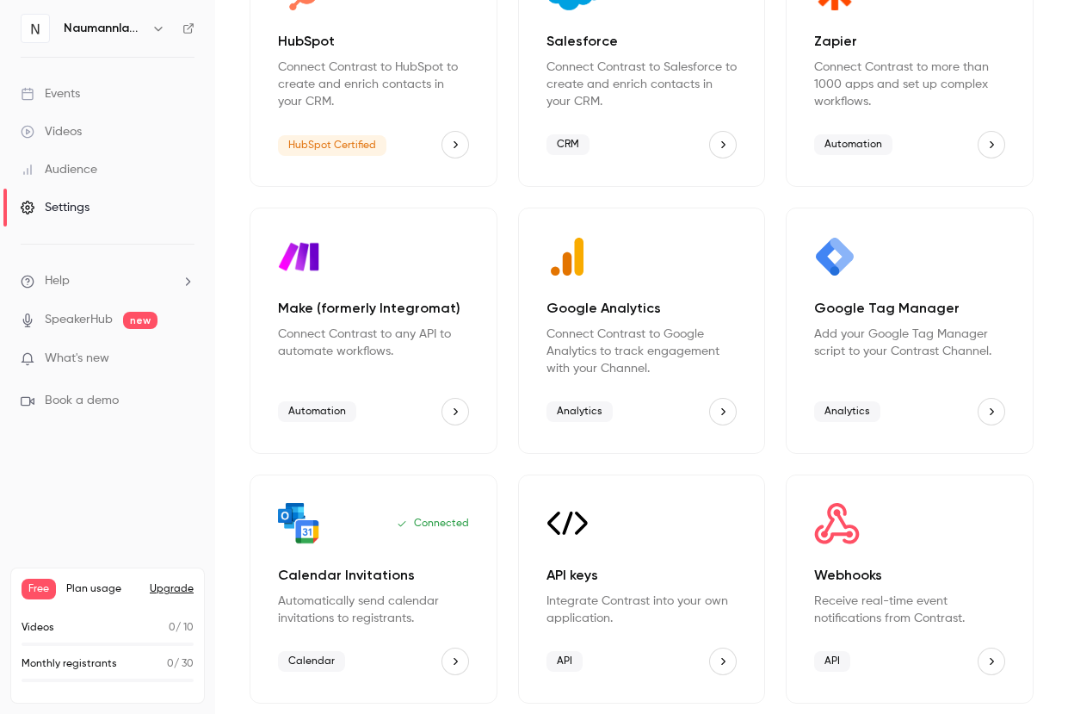
click at [382, 568] on p "Calendar Invitations" at bounding box center [373, 575] width 191 height 21
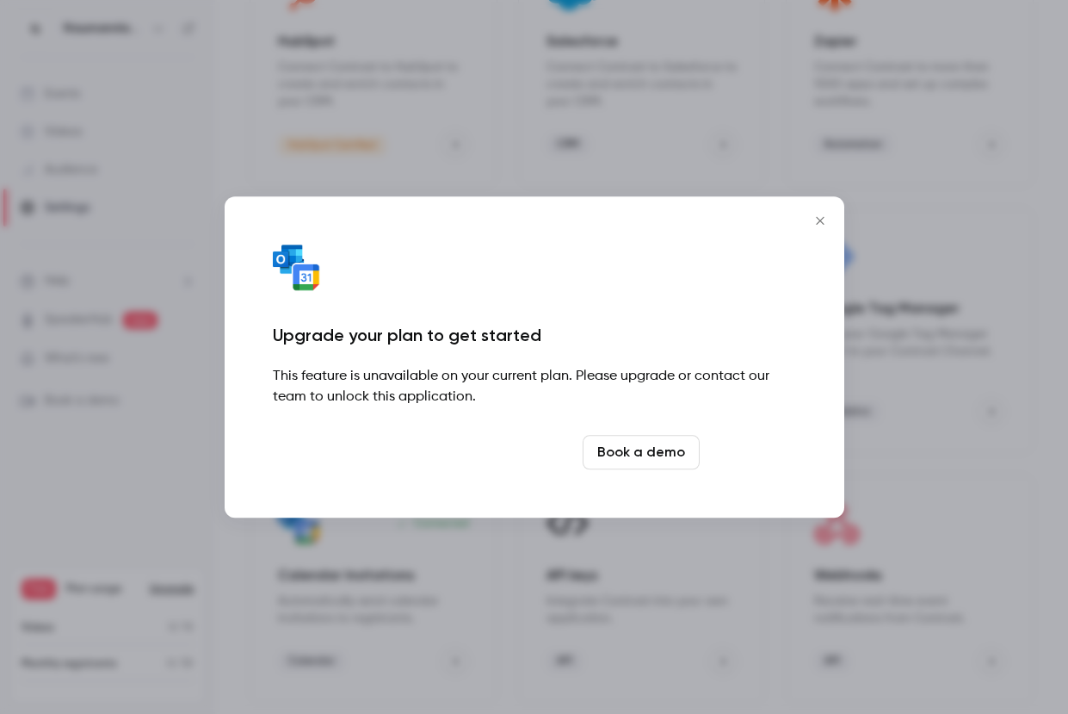
click at [753, 457] on link "Upgrade" at bounding box center [752, 452] width 90 height 34
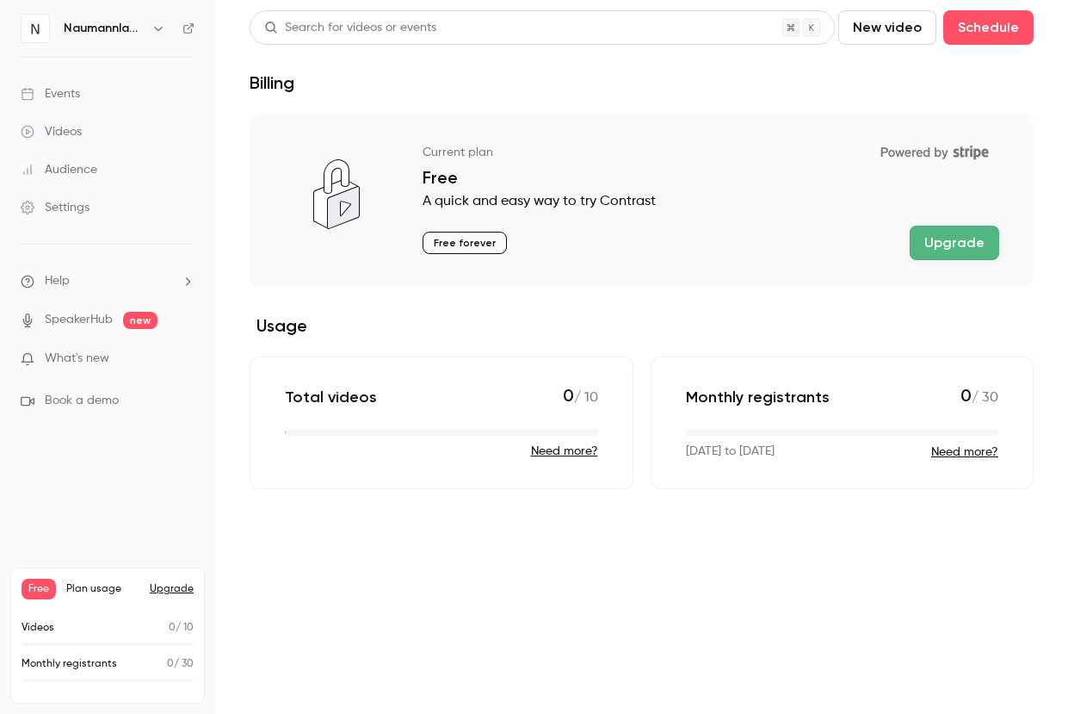
click at [114, 361] on p "What's new" at bounding box center [94, 358] width 146 height 18
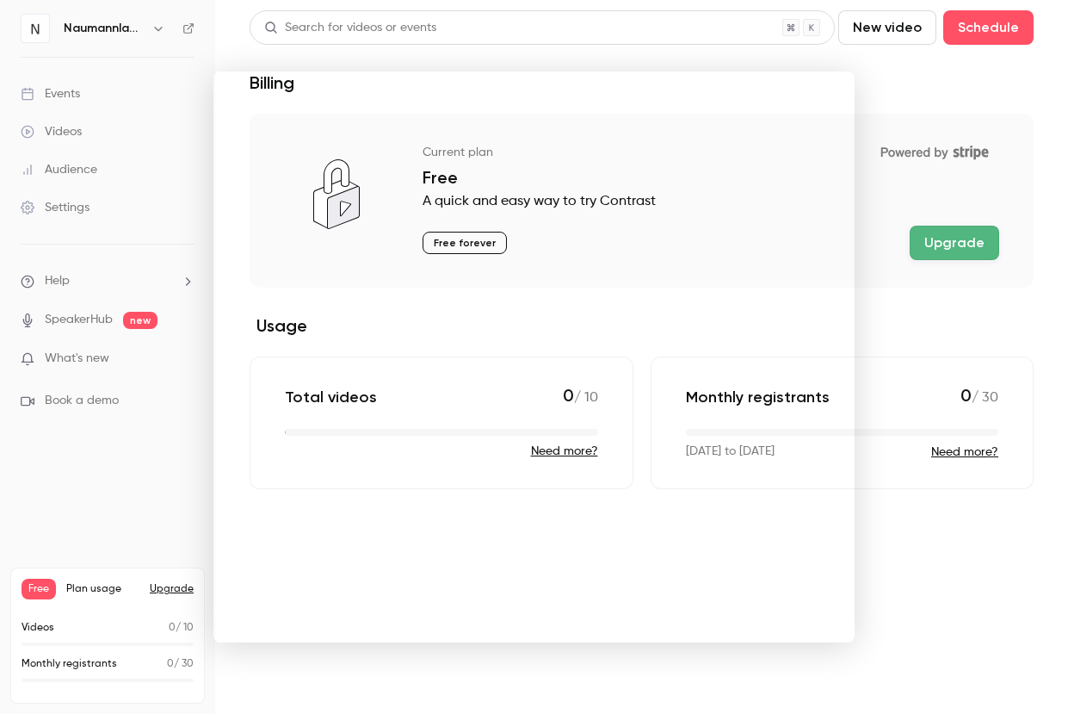
click at [0, 0] on noticeable-lightbox at bounding box center [0, 0] width 0 height 0
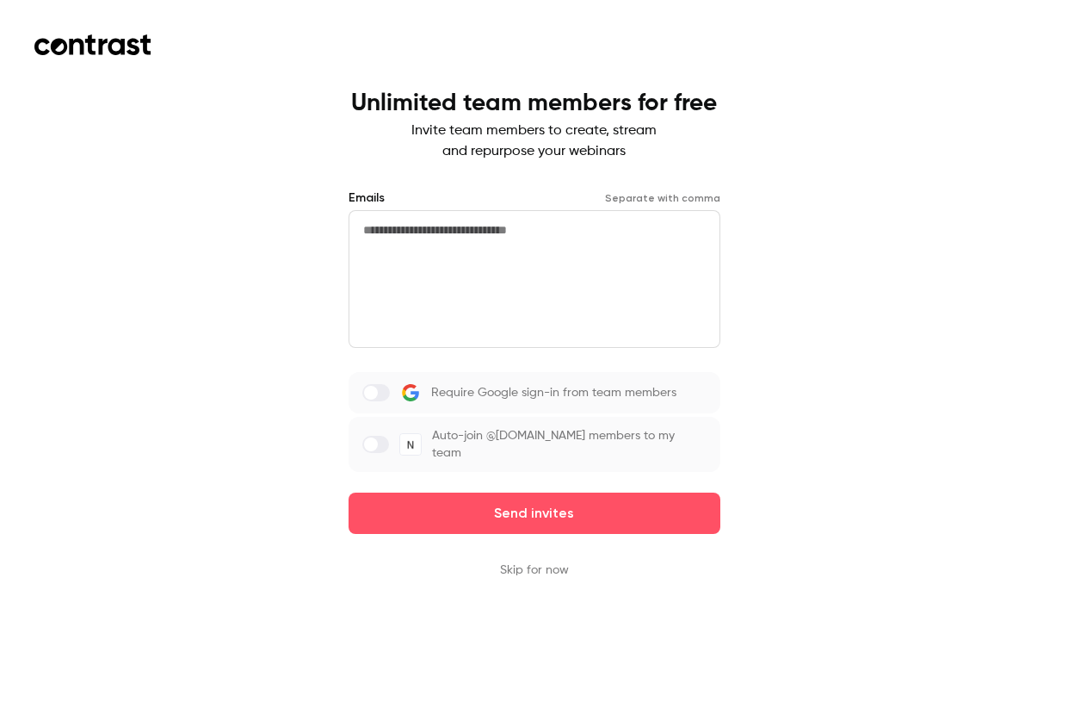
click at [495, 240] on textarea at bounding box center [535, 279] width 372 height 138
click at [507, 405] on label "Require Google sign-in from team members" at bounding box center [535, 392] width 372 height 41
click at [472, 441] on label "Auto-join @[DOMAIN_NAME] members to my team" at bounding box center [535, 444] width 372 height 55
click at [522, 574] on button "Skip for now" at bounding box center [534, 569] width 69 height 17
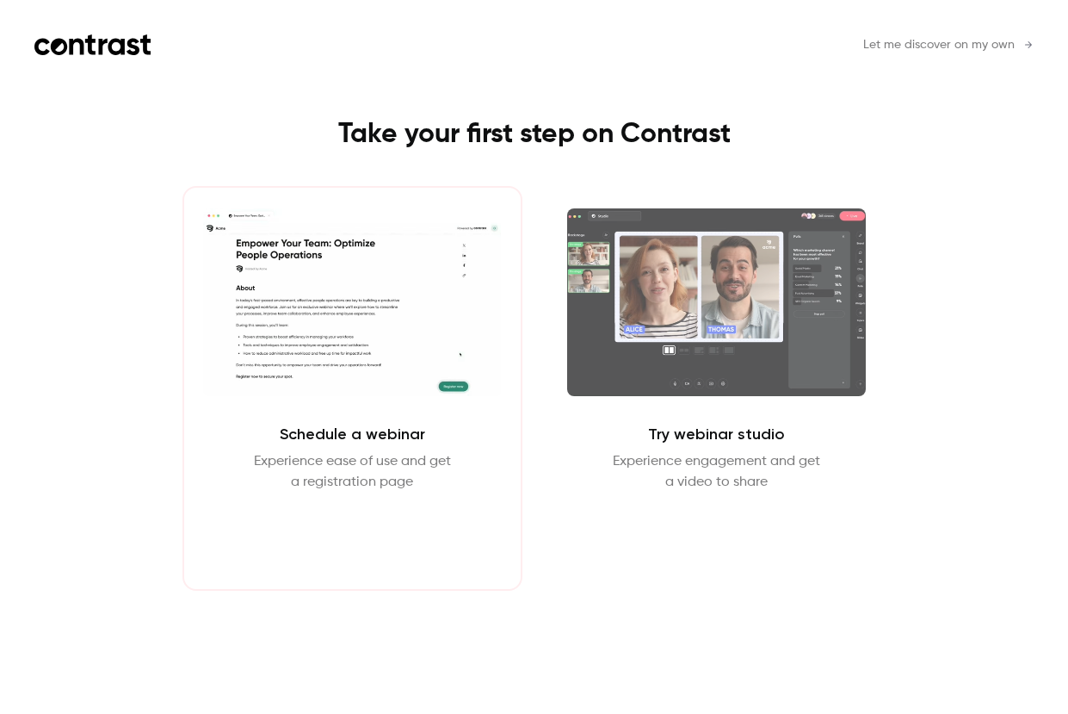
click at [408, 515] on button "Schedule webinar" at bounding box center [352, 533] width 147 height 41
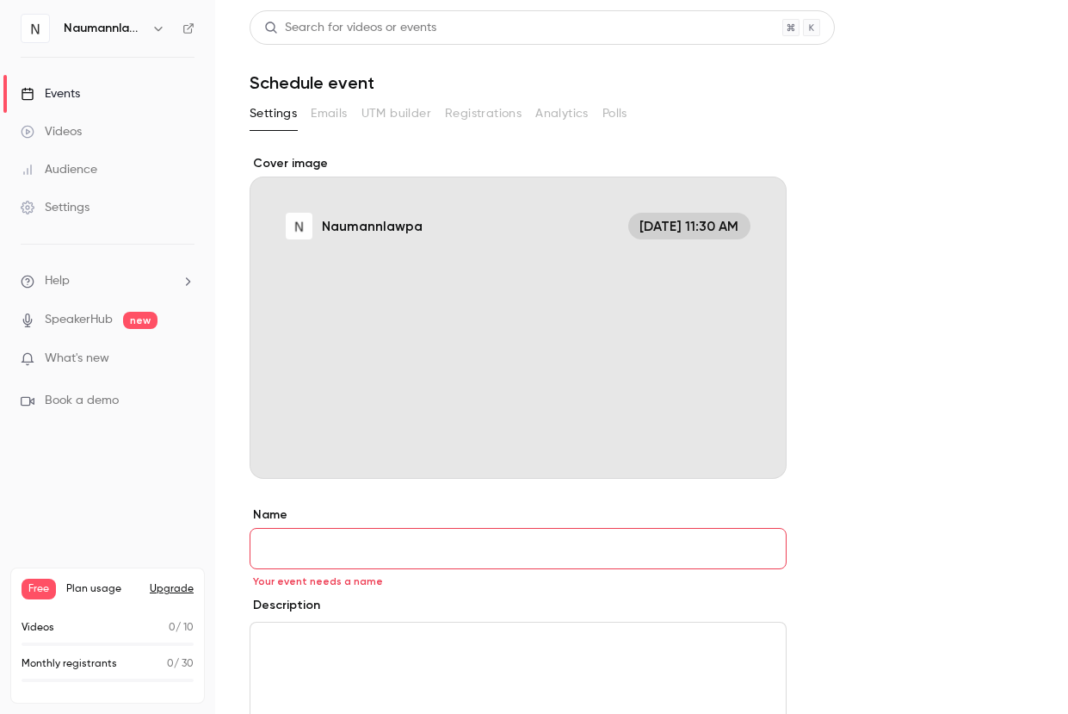
click at [439, 535] on input "Name" at bounding box center [518, 548] width 537 height 41
click at [331, 128] on div "Settings Emails UTM builder Registrations Analytics Polls" at bounding box center [642, 117] width 784 height 34
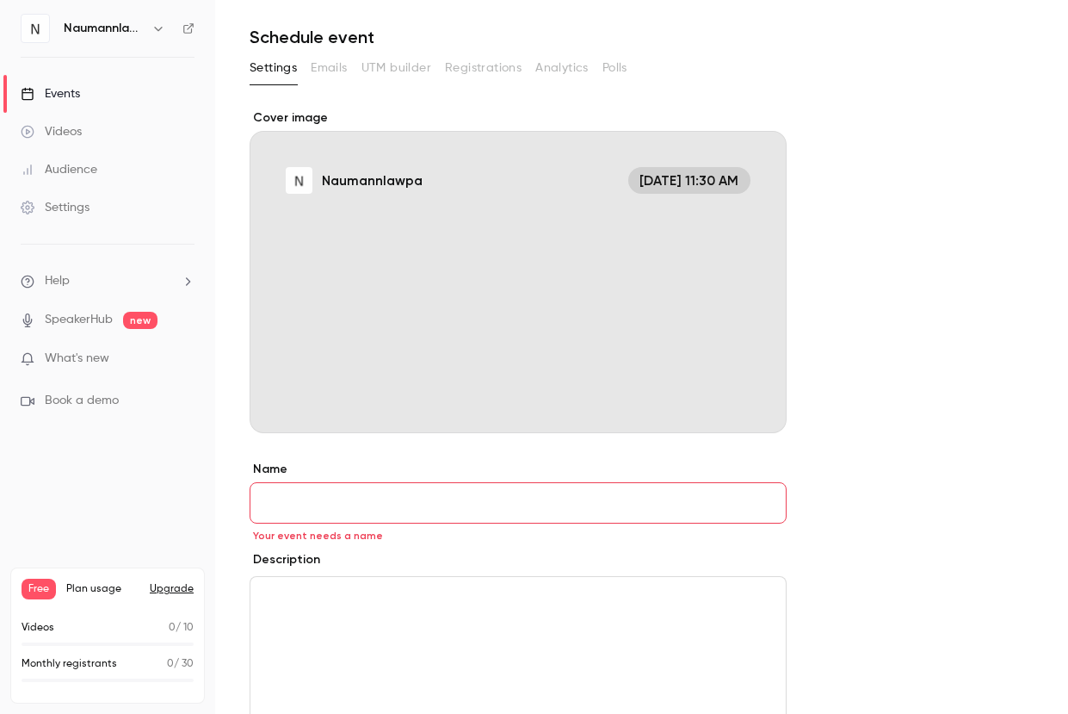
scroll to position [42, 0]
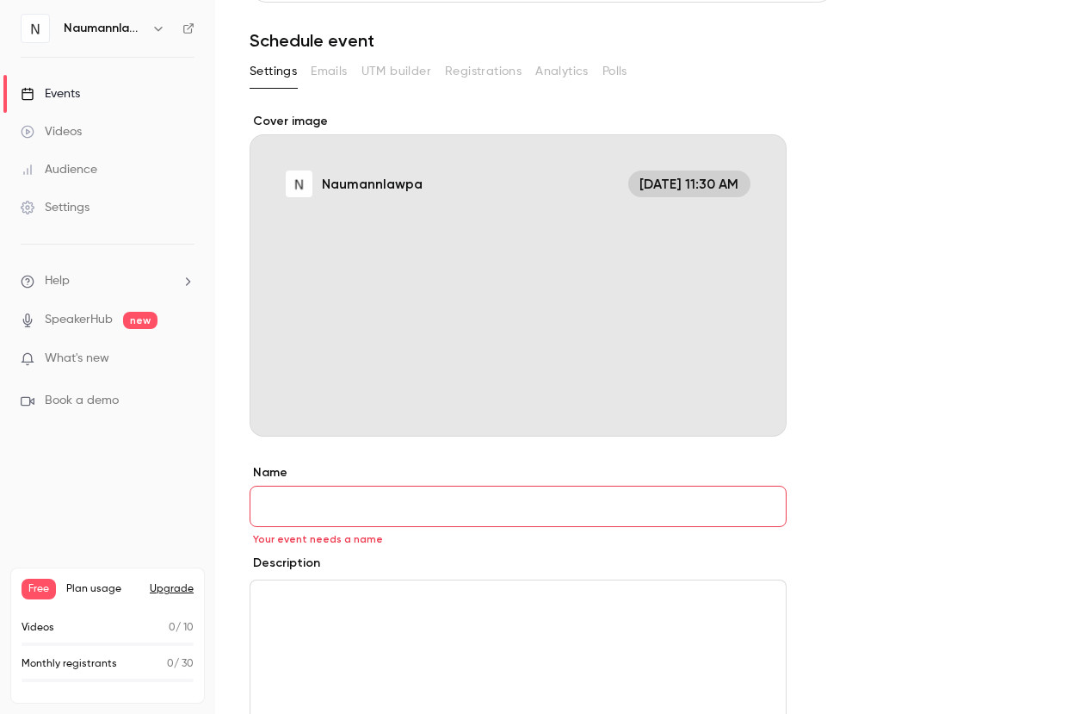
click at [420, 522] on input "Name" at bounding box center [518, 505] width 537 height 41
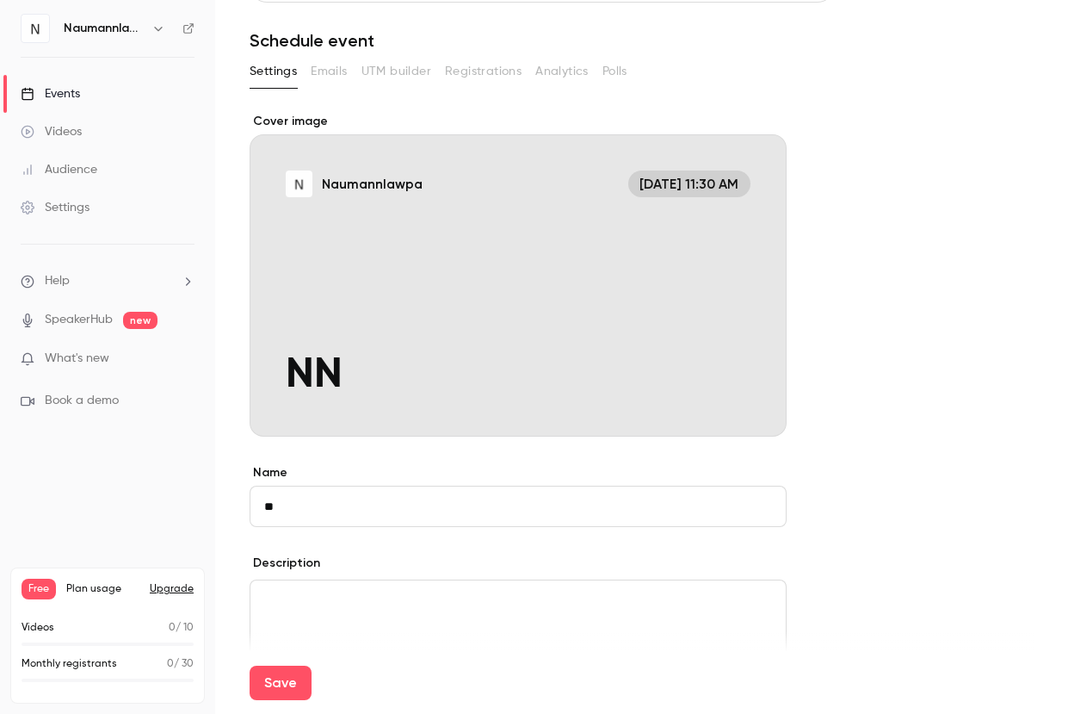
type input "**"
click at [411, 579] on div "description" at bounding box center [518, 655] width 537 height 153
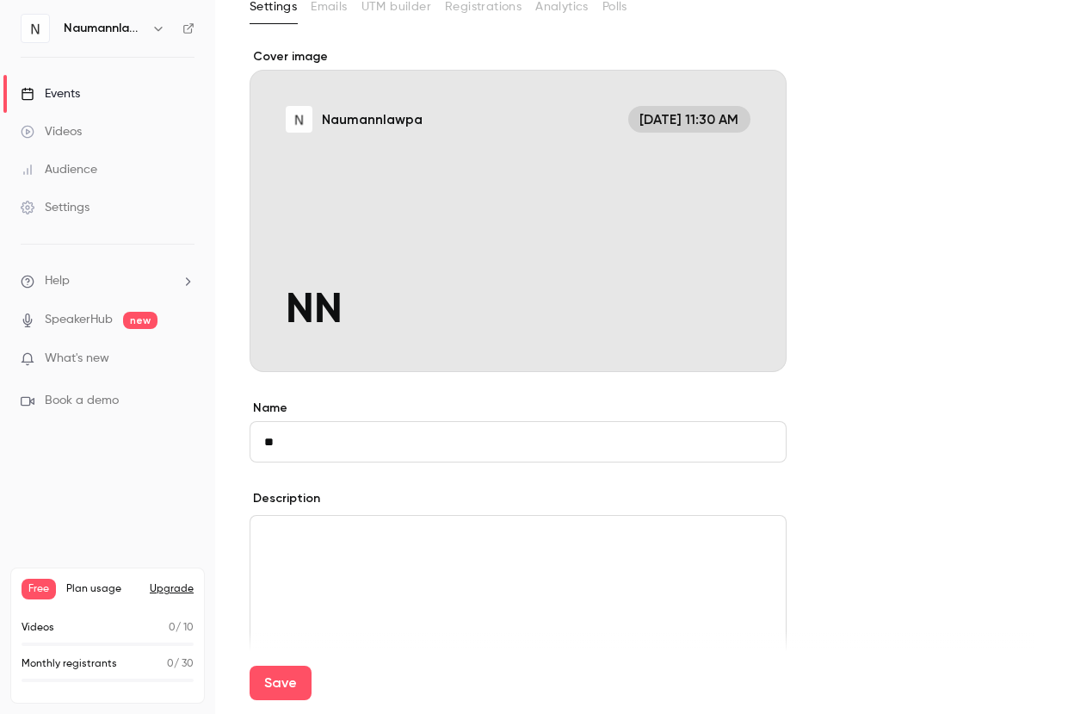
scroll to position [374, 0]
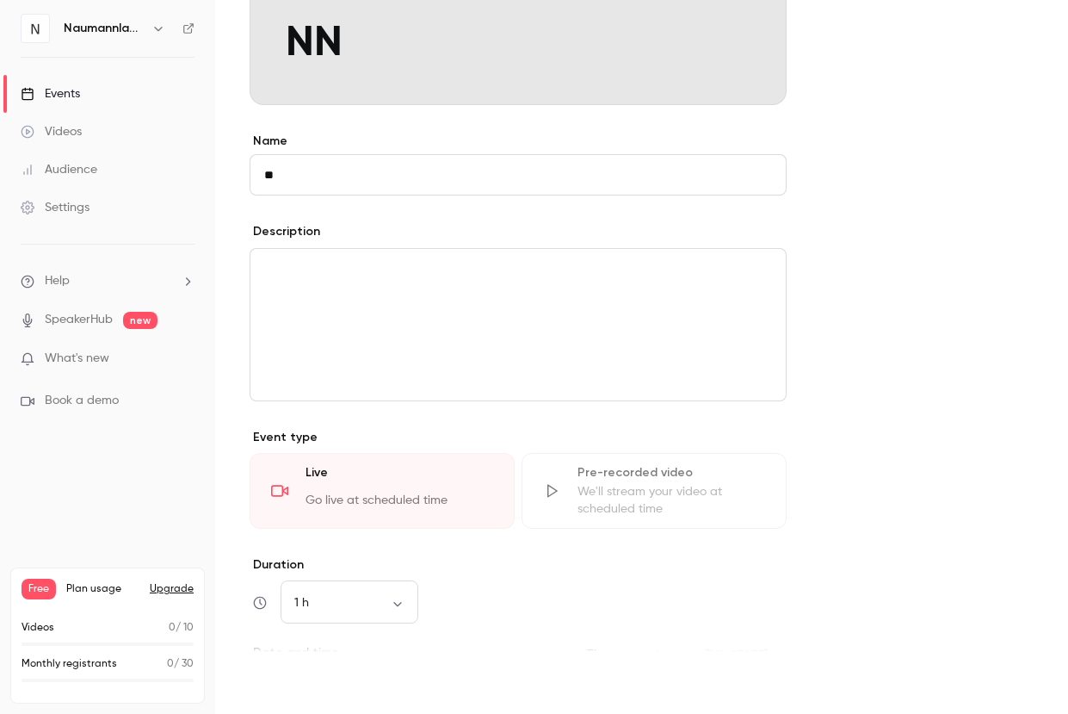
click at [293, 677] on button "Save" at bounding box center [281, 682] width 62 height 34
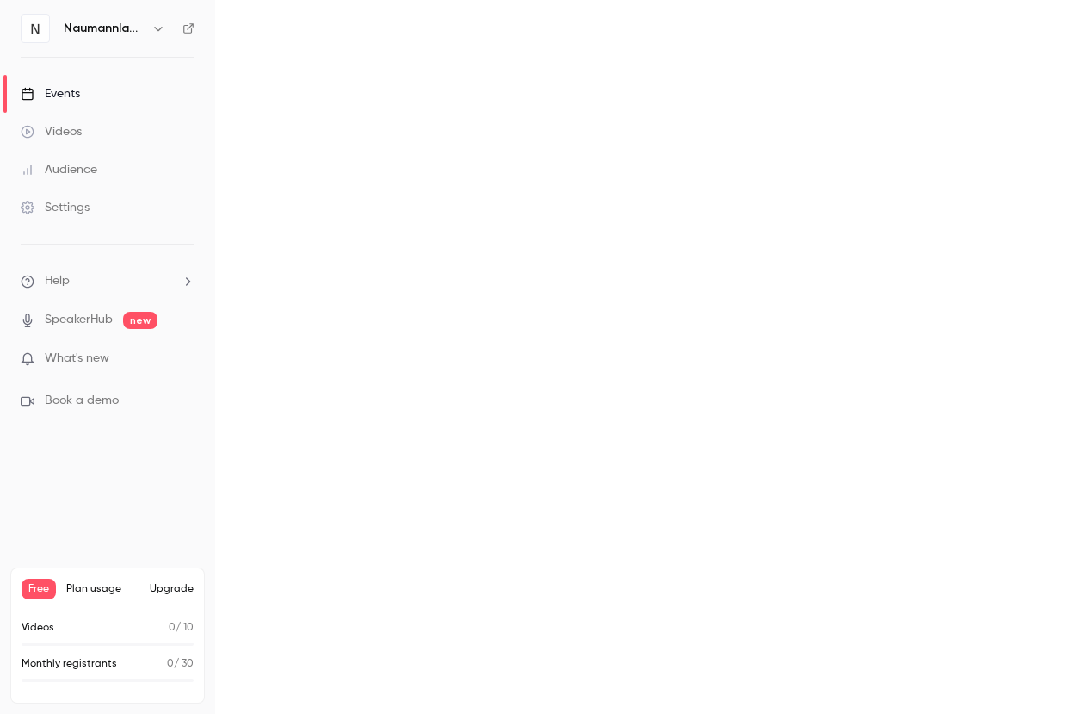
scroll to position [0, 0]
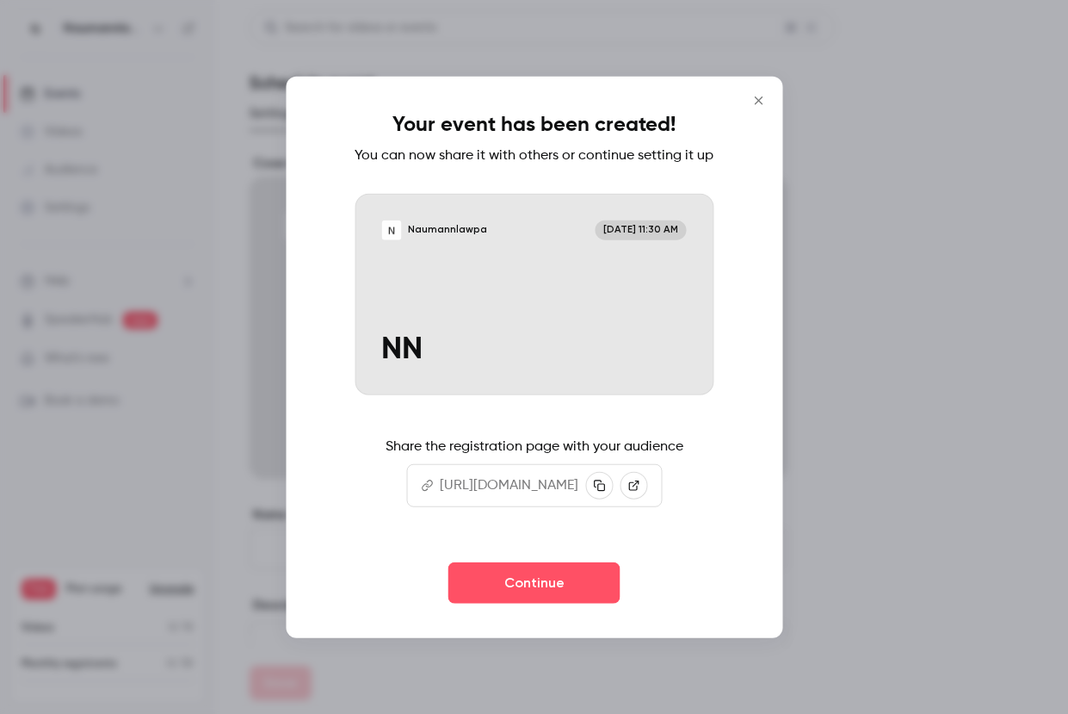
click at [559, 618] on div "Your event has been created! You can now share it with others or continue setti…" at bounding box center [534, 357] width 497 height 562
click at [539, 596] on button "Continue" at bounding box center [534, 582] width 172 height 41
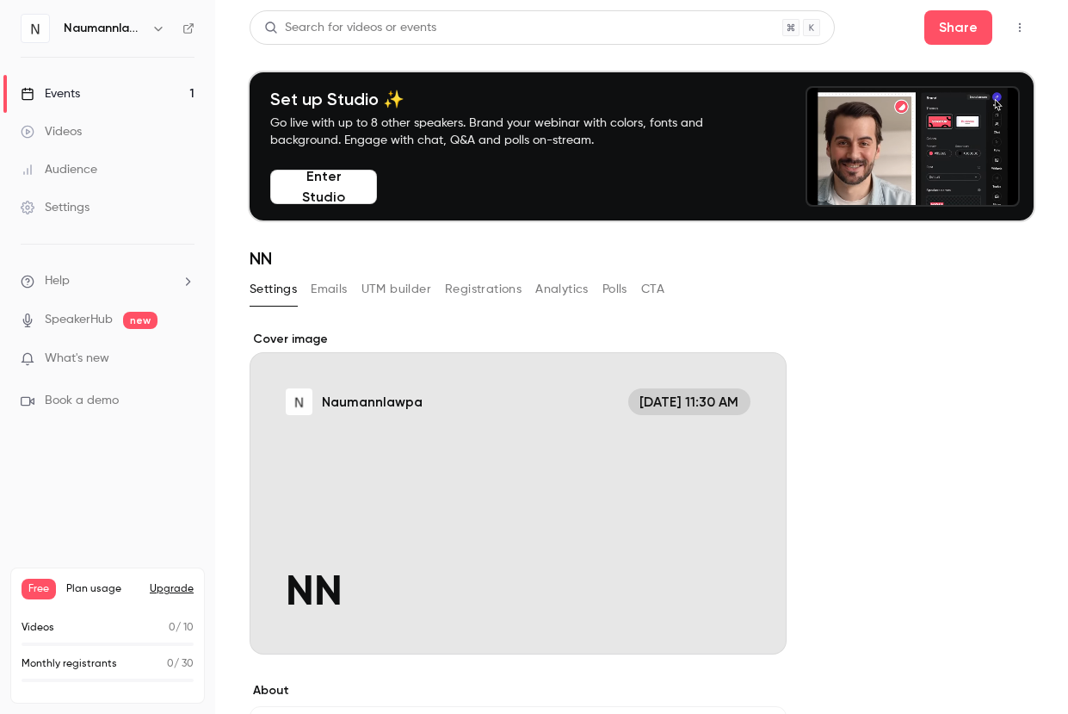
click at [350, 286] on div "Settings Emails UTM builder Registrations Analytics Polls CTA" at bounding box center [457, 289] width 415 height 28
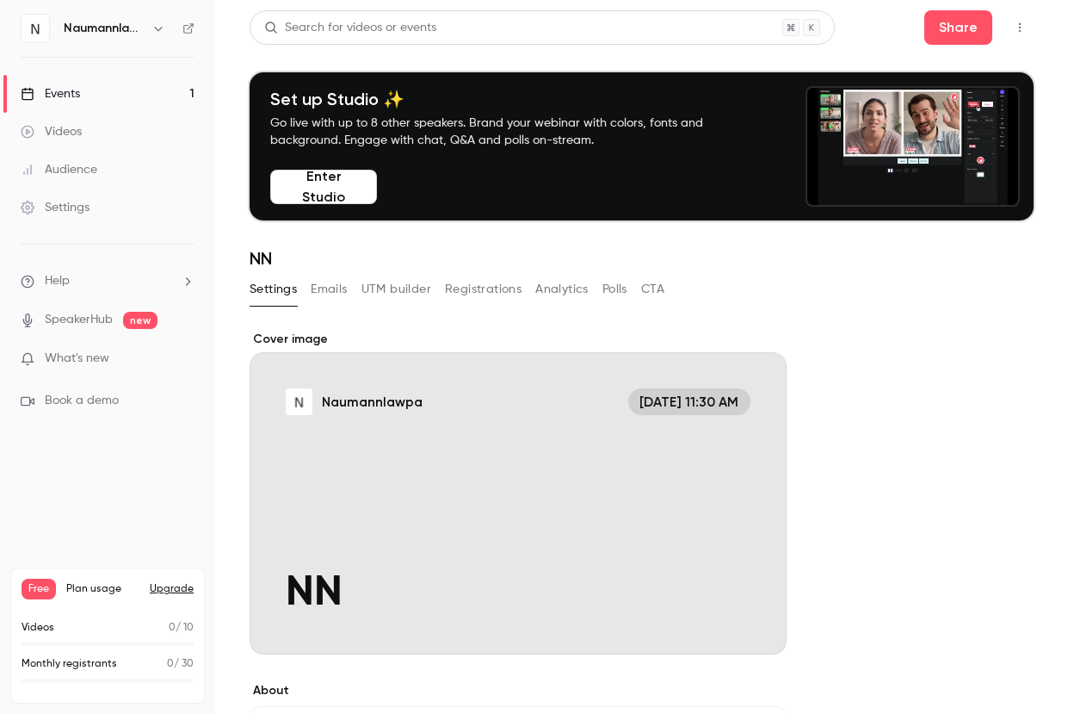
click at [345, 286] on button "Emails" at bounding box center [329, 289] width 36 height 28
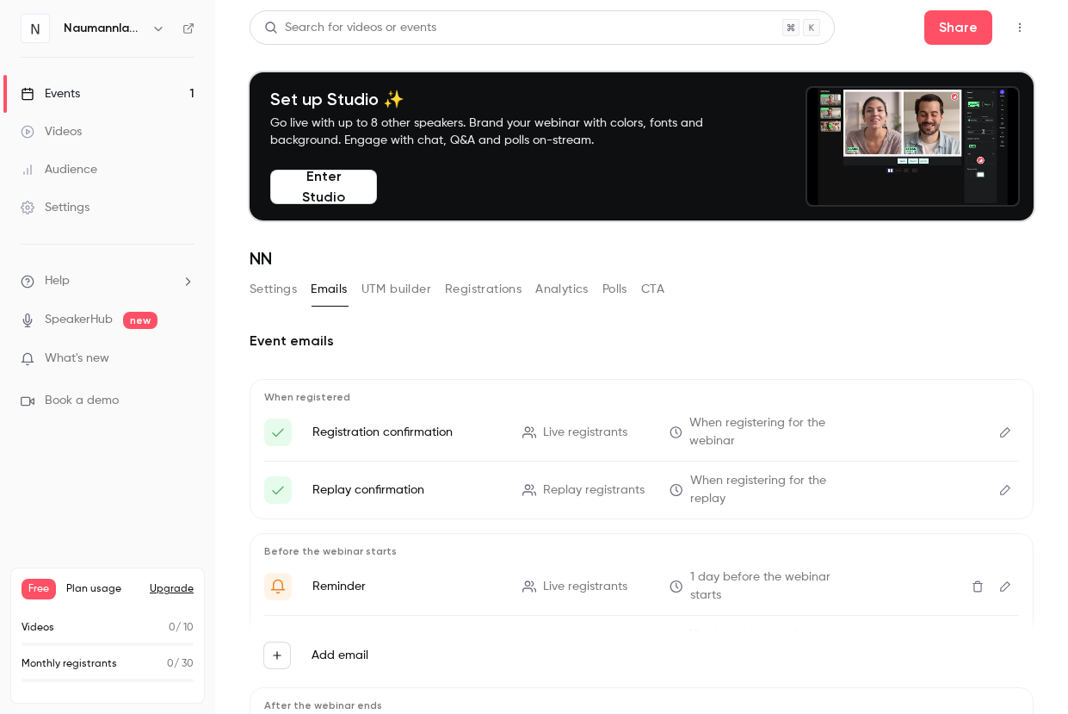
click at [380, 295] on button "UTM builder" at bounding box center [397, 289] width 70 height 28
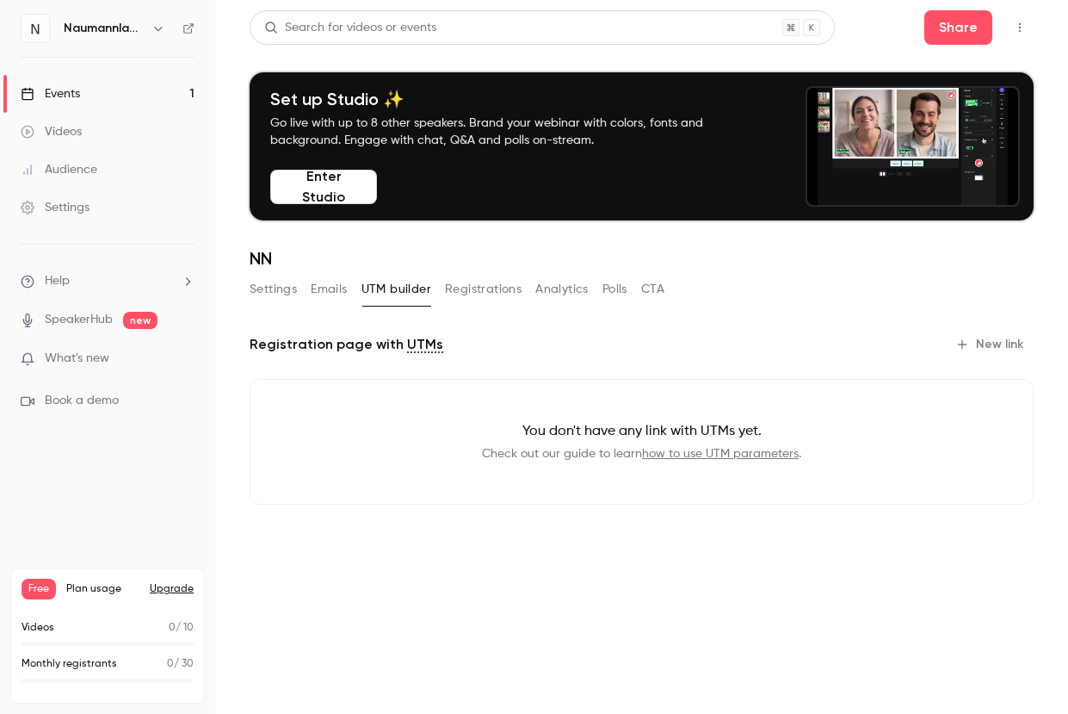
click at [467, 297] on button "Registrations" at bounding box center [483, 289] width 77 height 28
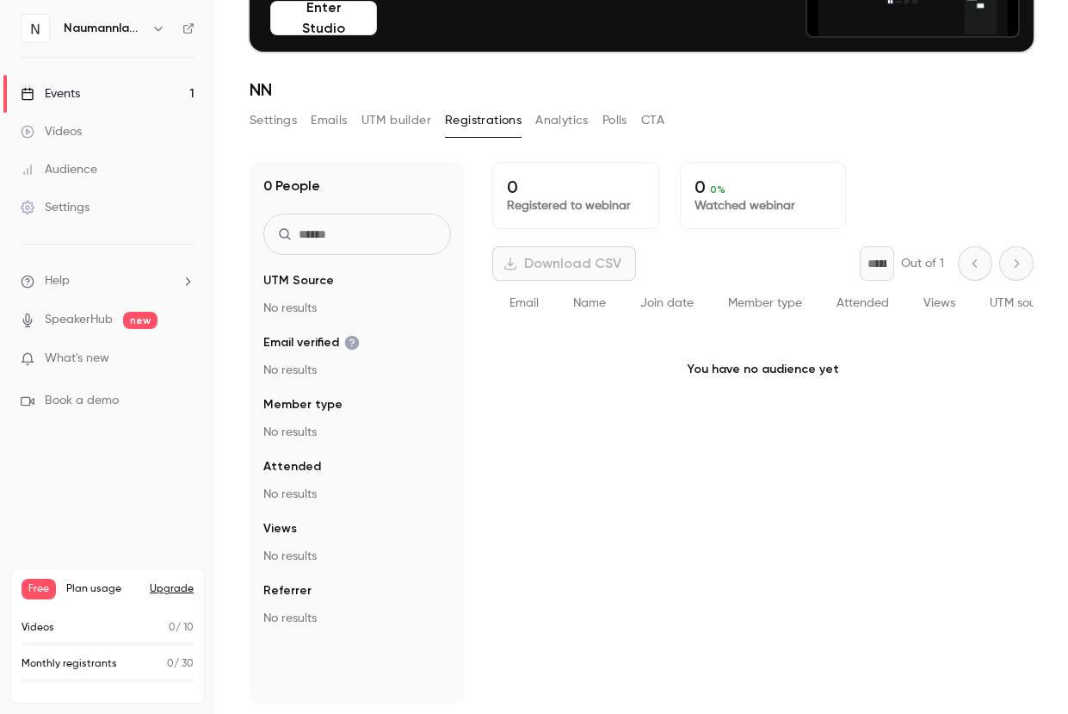
scroll to position [17, 0]
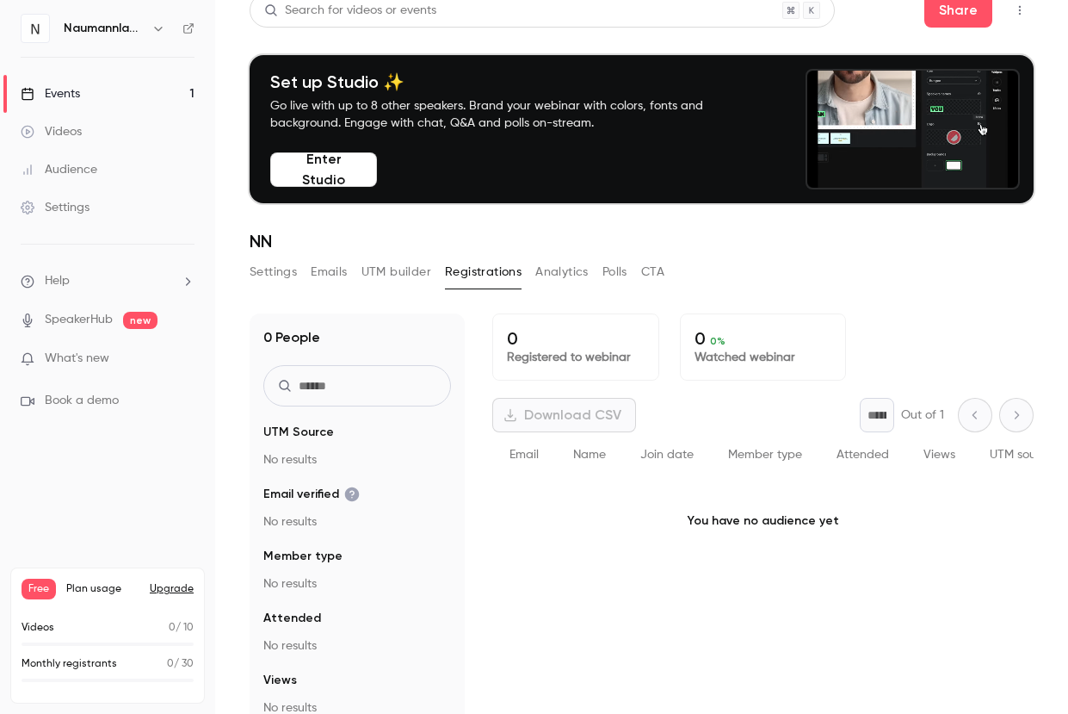
click at [572, 260] on button "Analytics" at bounding box center [561, 272] width 53 height 28
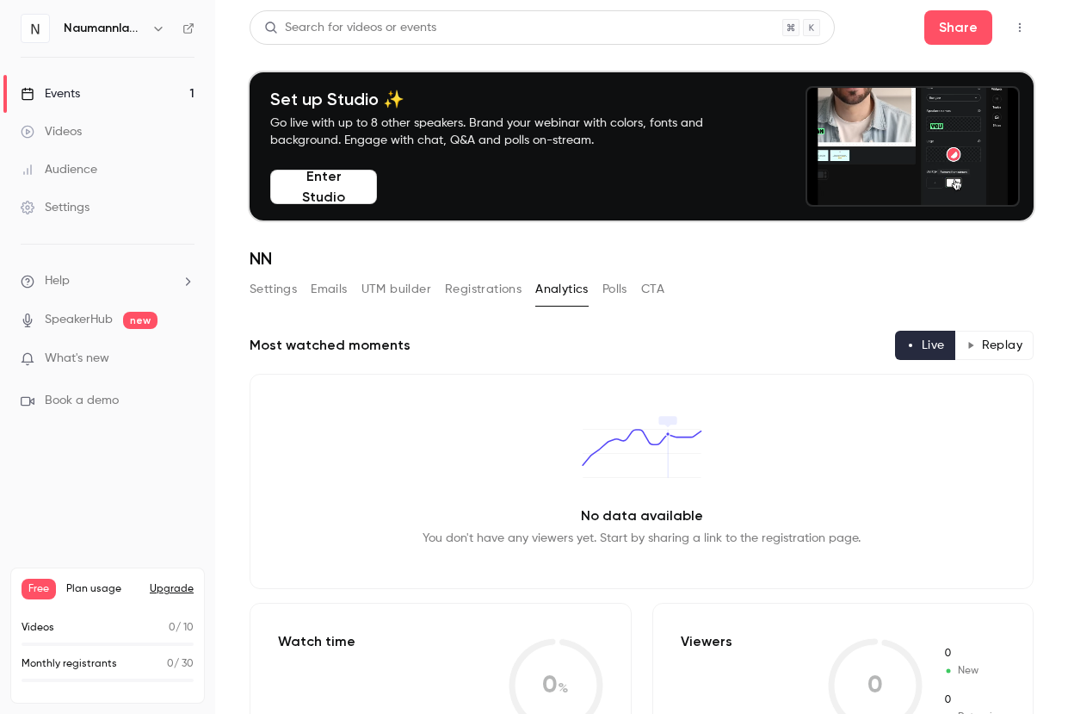
click at [618, 279] on button "Polls" at bounding box center [615, 289] width 25 height 28
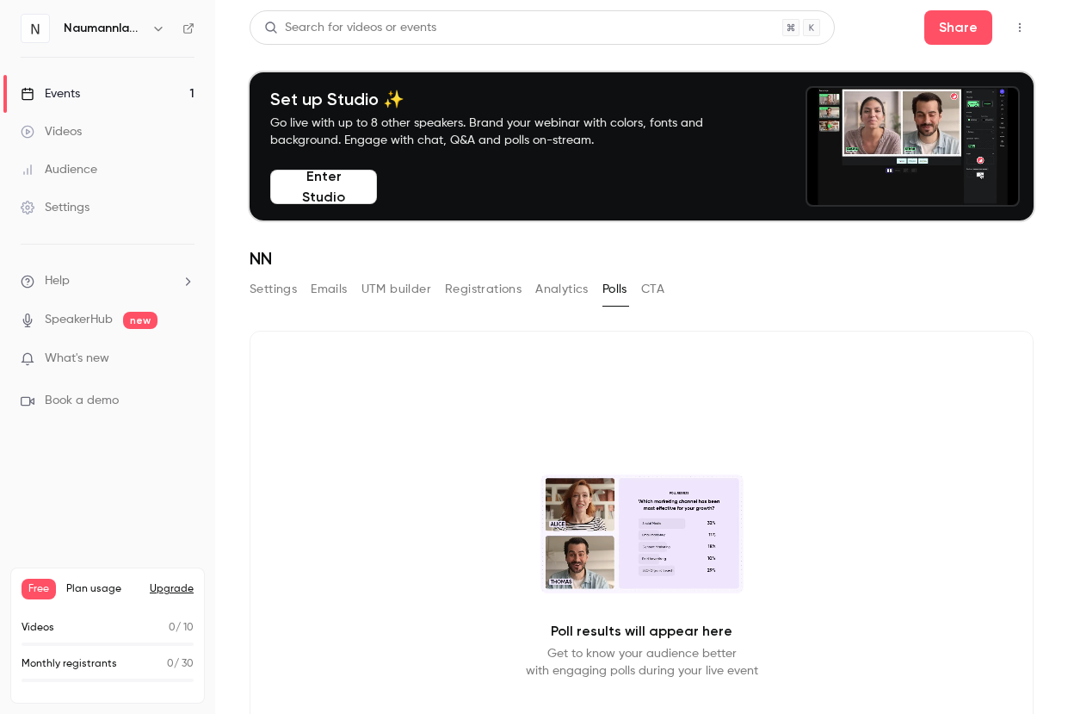
click at [658, 284] on button "CTA" at bounding box center [652, 289] width 23 height 28
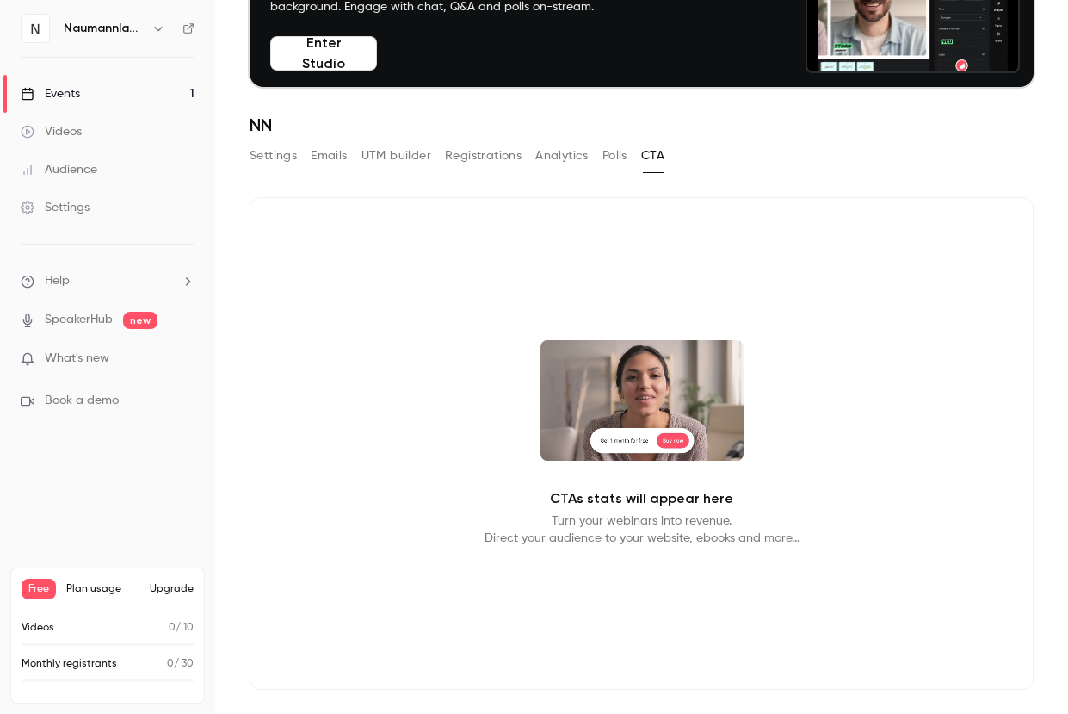
scroll to position [126, 0]
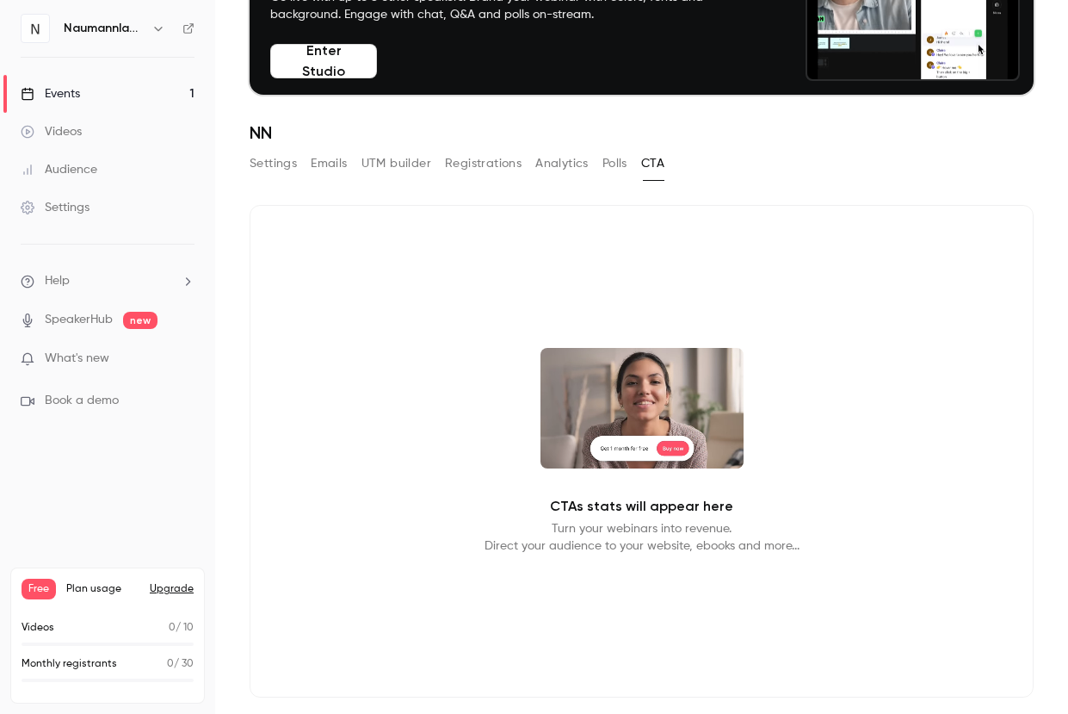
click at [266, 153] on button "Settings" at bounding box center [273, 164] width 47 height 28
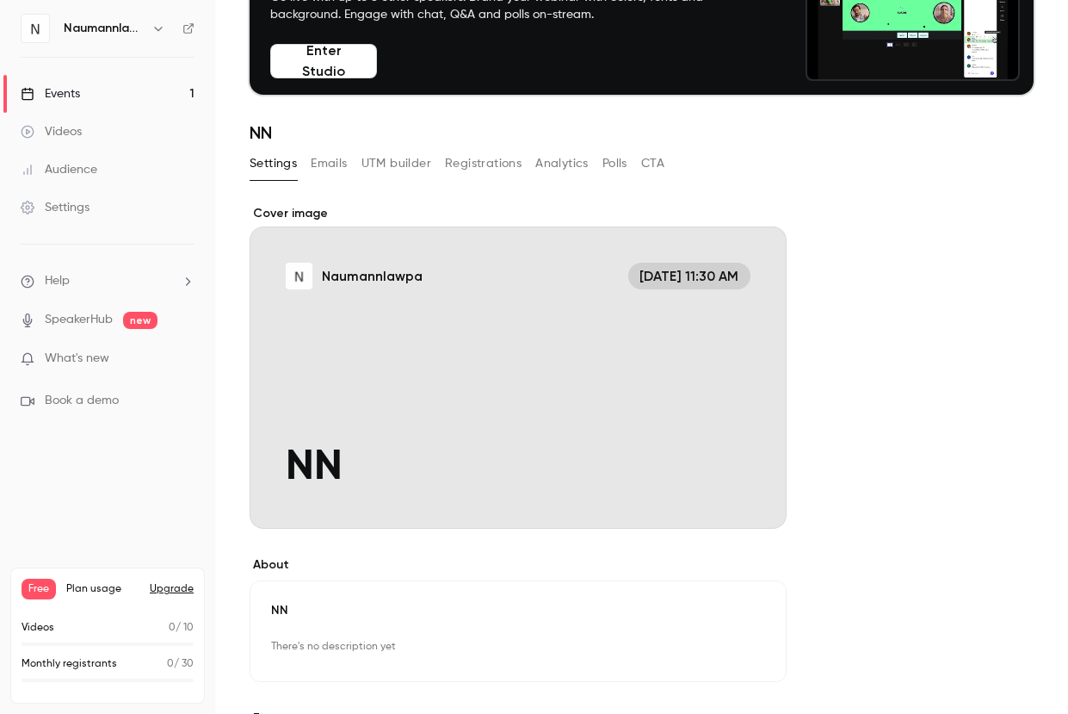
click at [340, 270] on div "Cover image" at bounding box center [518, 367] width 537 height 324
click at [0, 0] on input "Naumannlawpa Oct 8, 11:30 AM NN" at bounding box center [0, 0] width 0 height 0
click at [380, 288] on div "Cover image" at bounding box center [518, 367] width 537 height 324
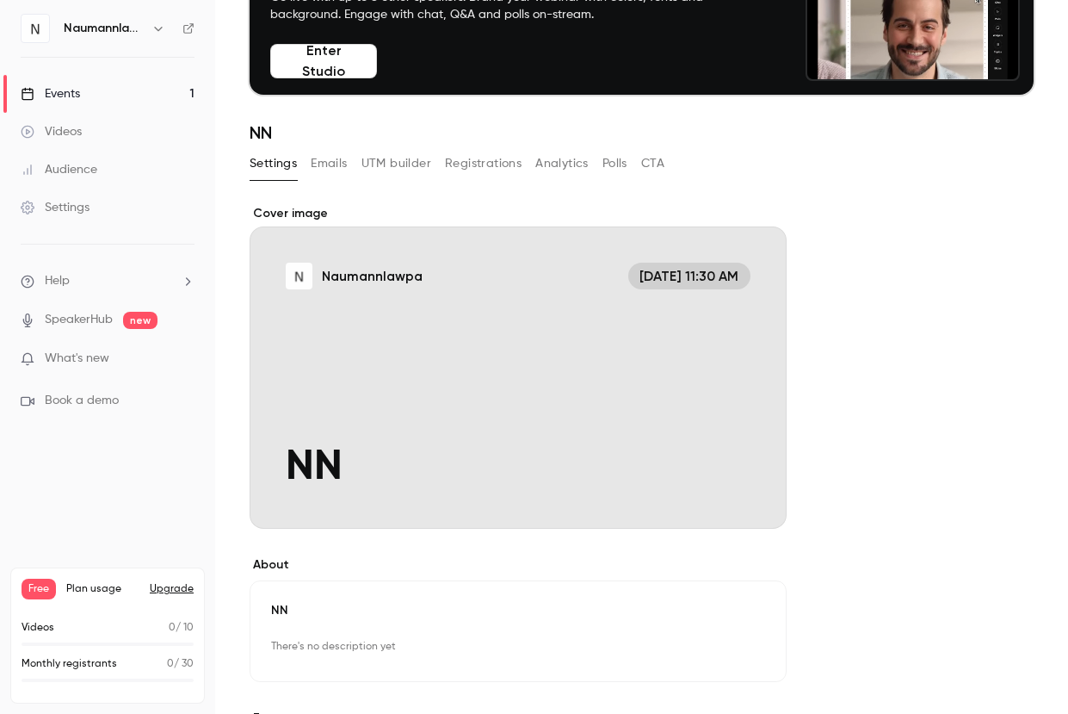
click at [0, 0] on input "Naumannlawpa Oct 8, 11:30 AM NN" at bounding box center [0, 0] width 0 height 0
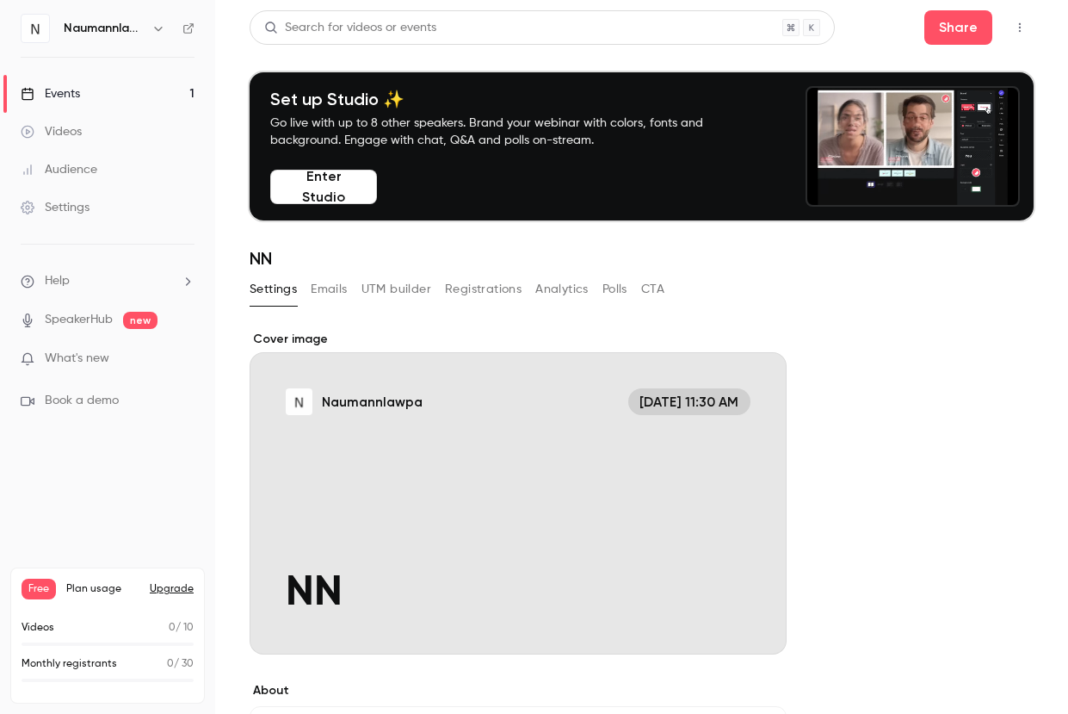
click at [723, 113] on div "Set up Studio ✨ Go live with up to 8 other speakers. Brand your webinar with co…" at bounding box center [506, 119] width 473 height 60
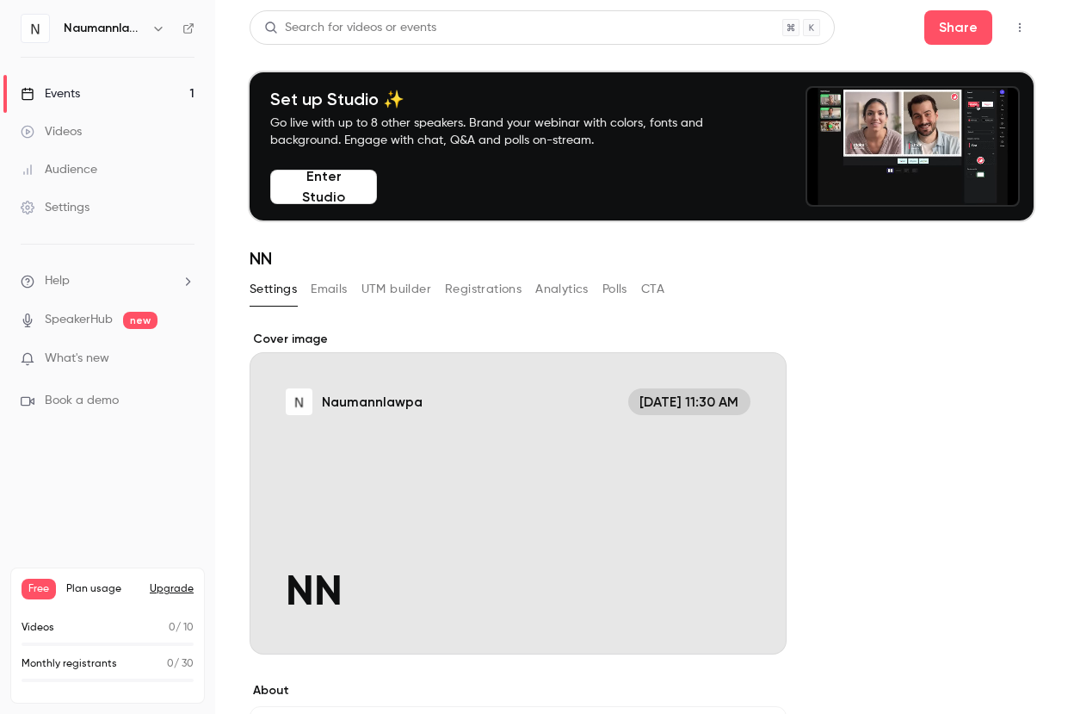
click at [322, 195] on button "Enter Studio" at bounding box center [323, 187] width 107 height 34
